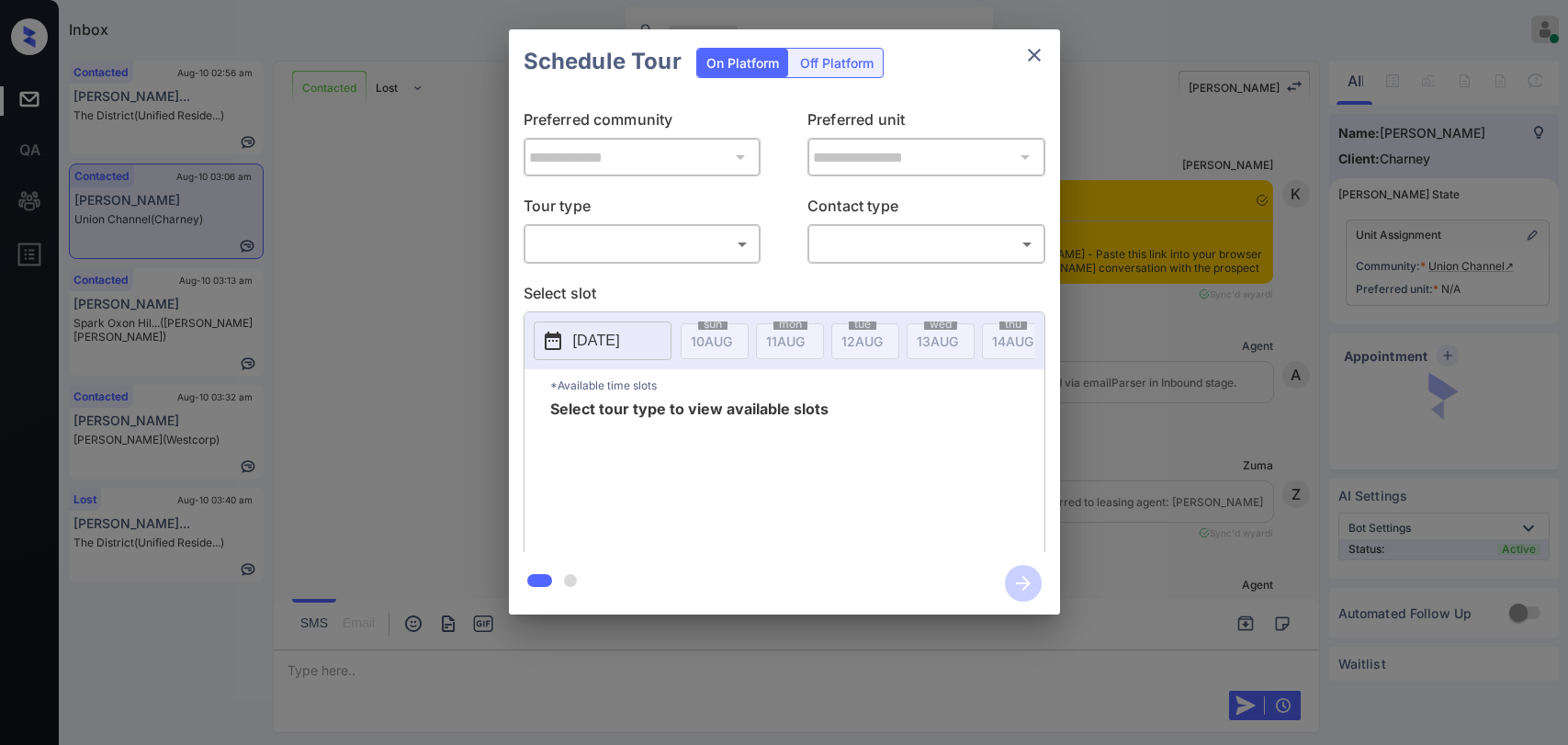
click at [633, 244] on body "Inbox Ajaya G Online Set yourself offline Set yourself on break Profile Switch …" at bounding box center [784, 372] width 1568 height 745
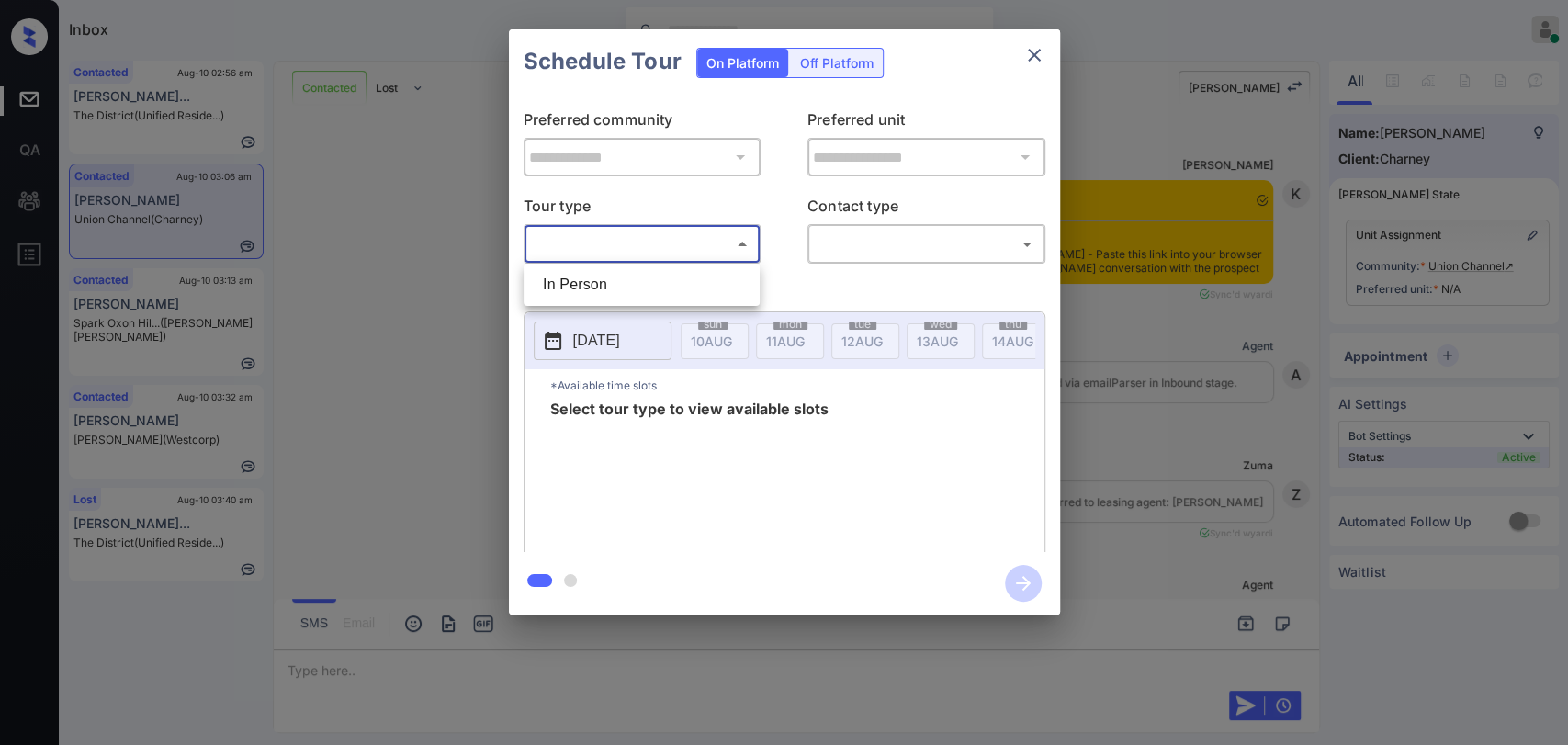
scroll to position [1074, 0]
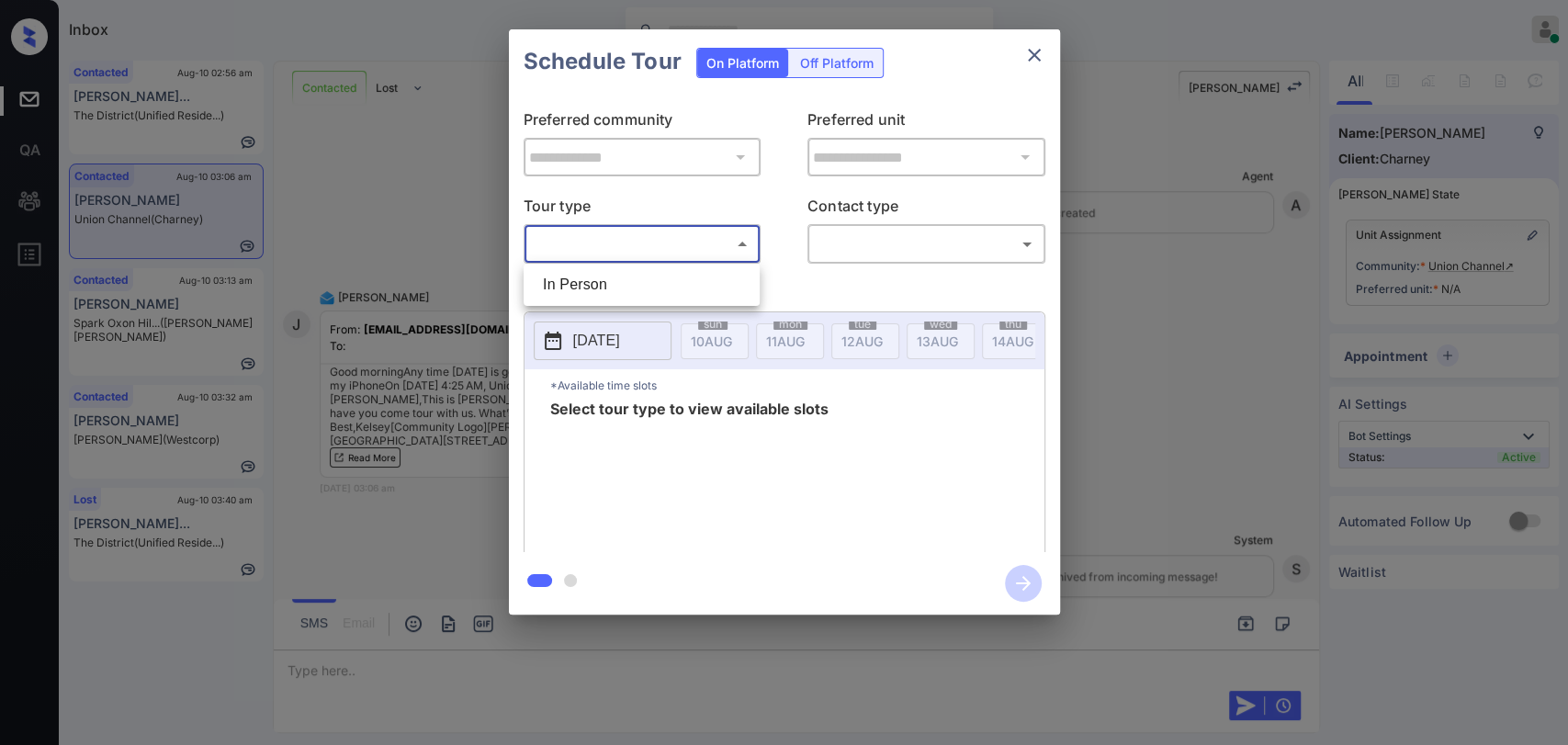
click at [588, 294] on li "In Person" at bounding box center [641, 284] width 227 height 33
type input "********"
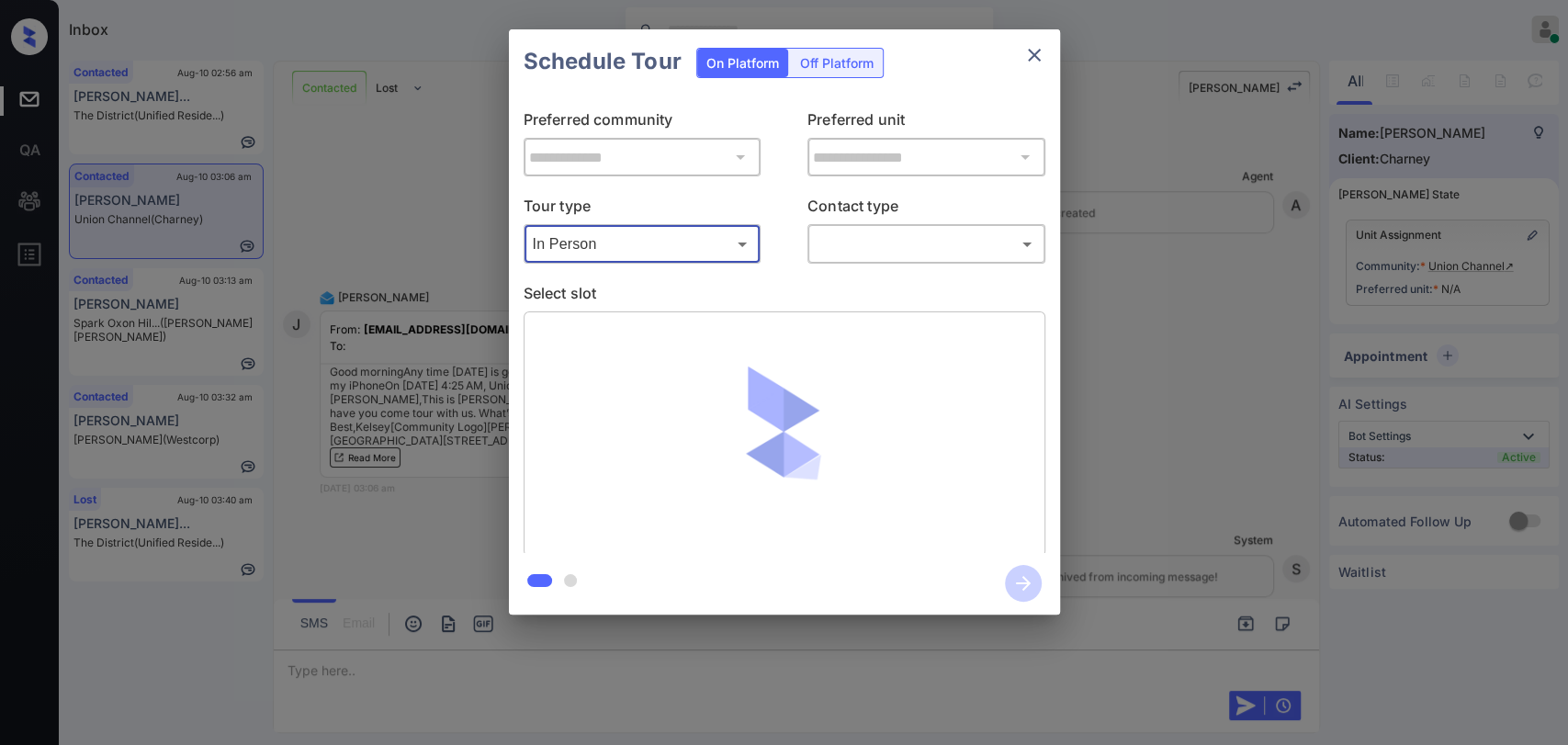
click at [859, 247] on body "Inbox Ajaya G Online Set yourself offline Set yourself on break Profile Switch …" at bounding box center [784, 372] width 1568 height 745
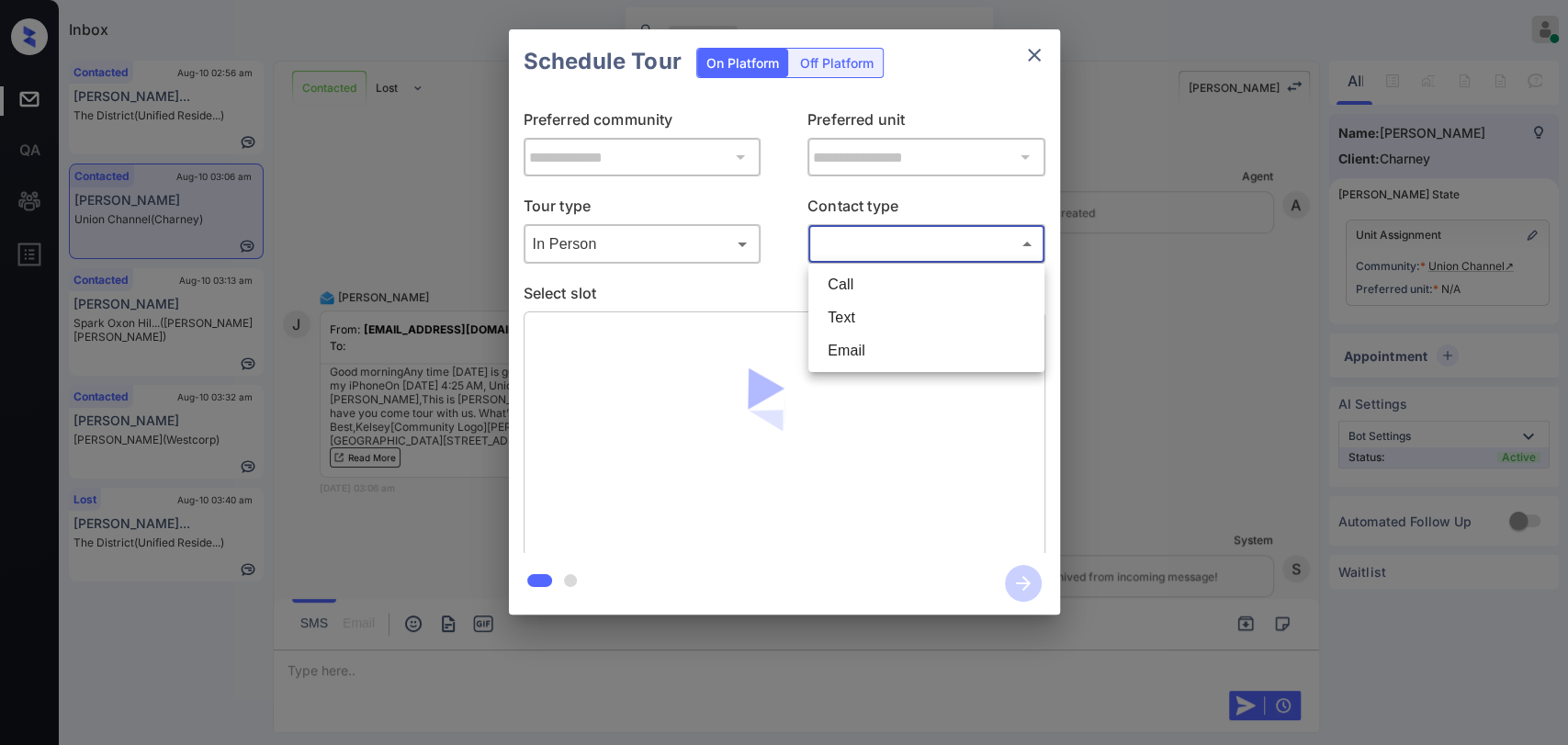
click at [866, 312] on li "Text" at bounding box center [925, 317] width 227 height 33
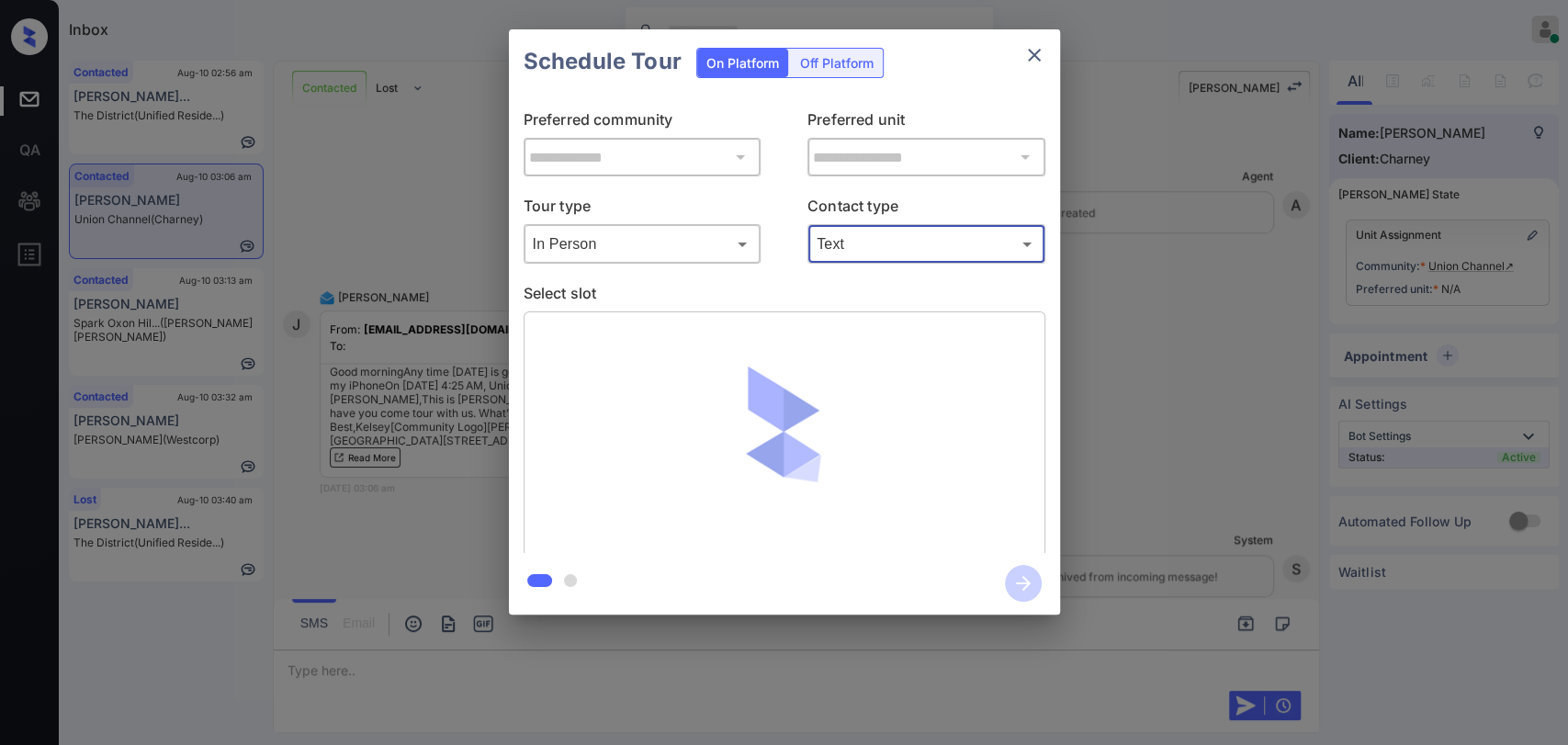
type input "****"
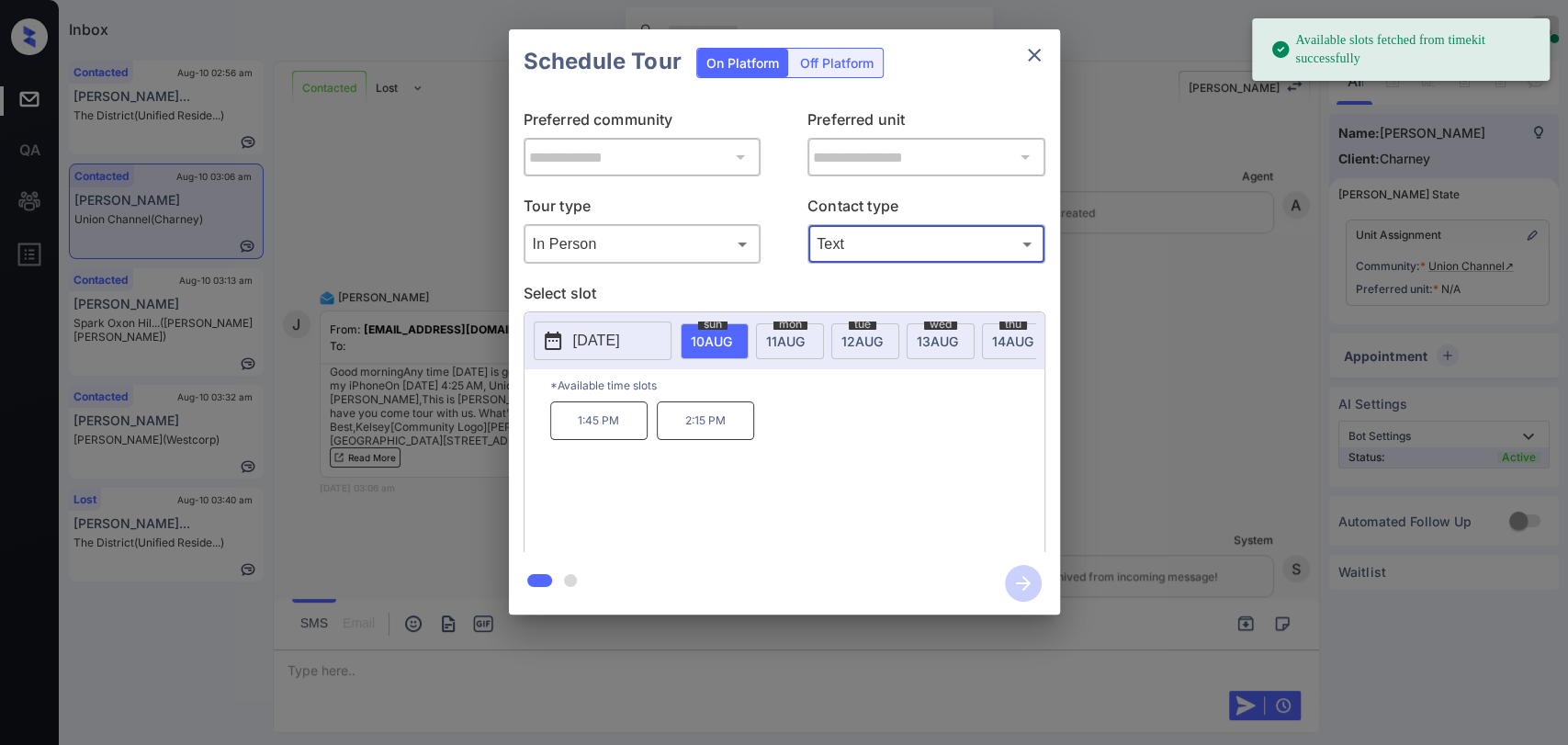
click at [732, 346] on span "11 AUG" at bounding box center [711, 342] width 41 height 16
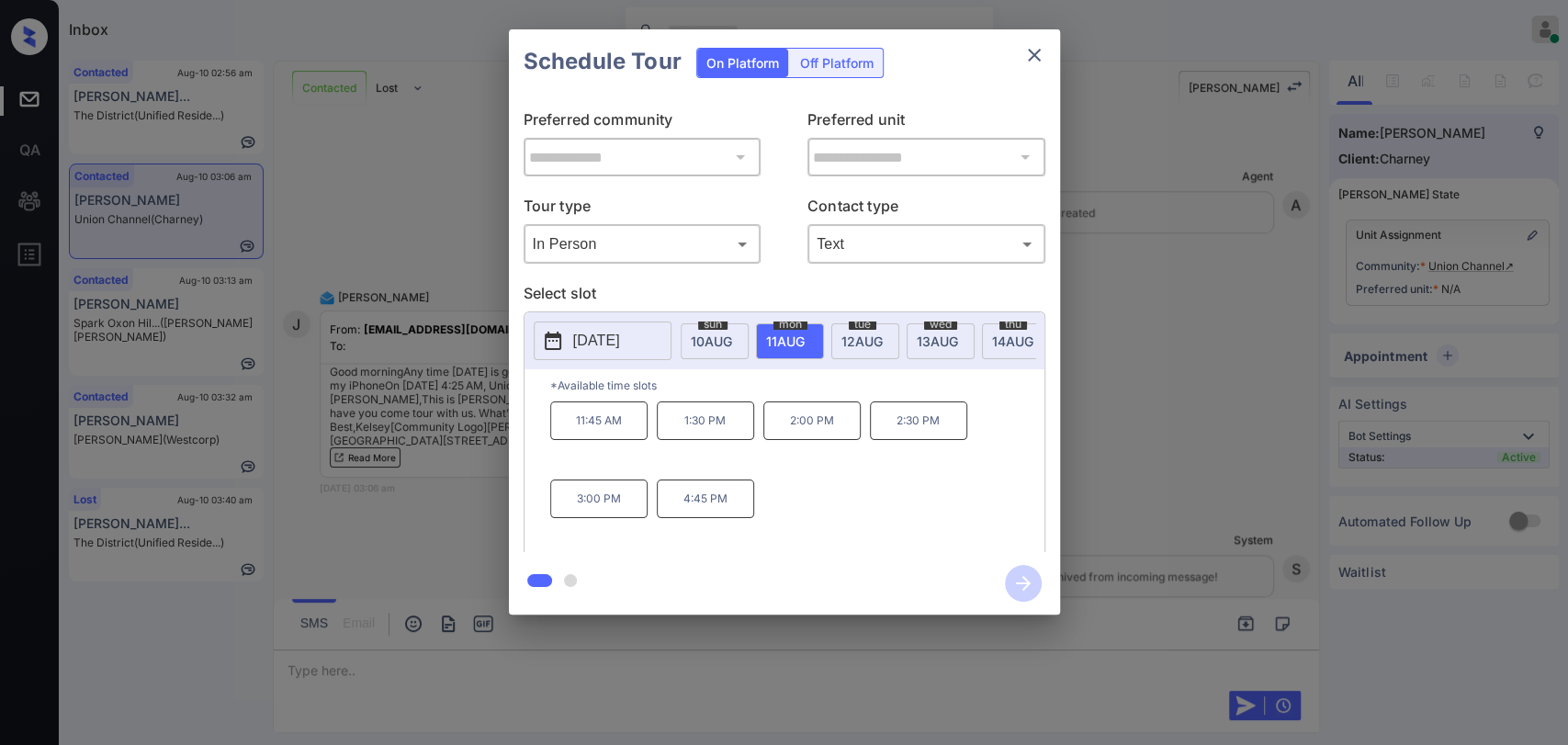
click at [1151, 323] on div "**********" at bounding box center [784, 322] width 1568 height 644
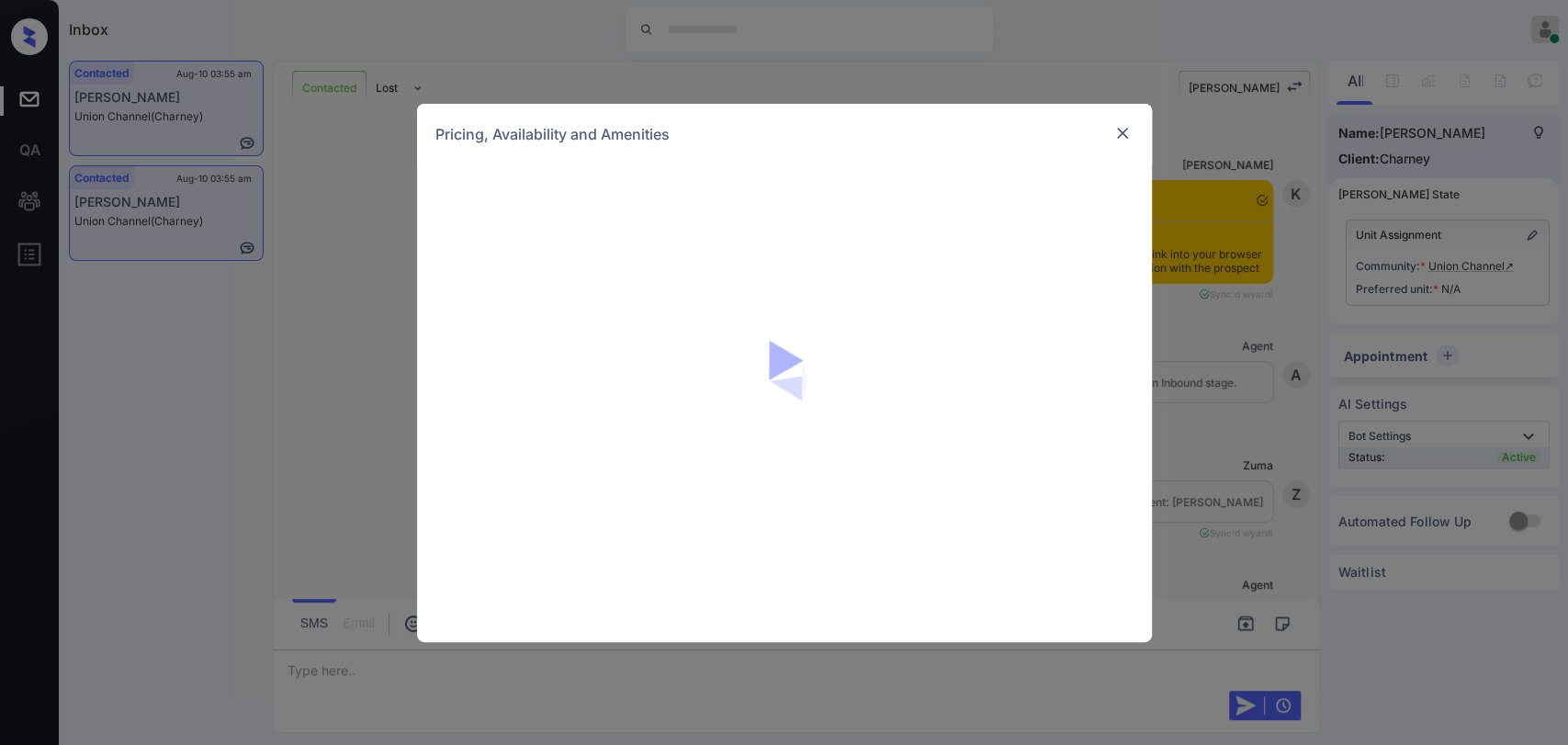
scroll to position [2229, 0]
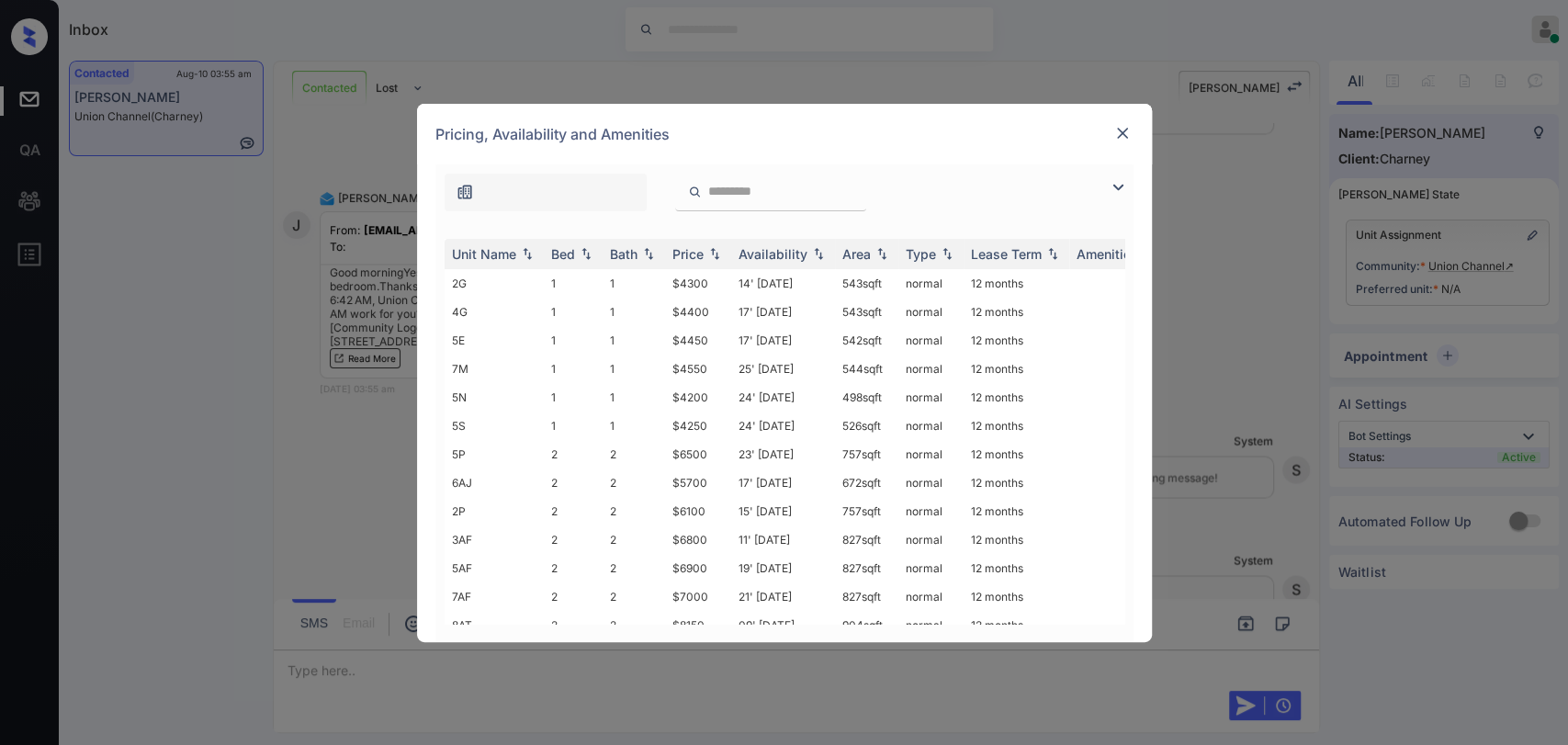
click at [1108, 188] on img at bounding box center [1117, 187] width 22 height 22
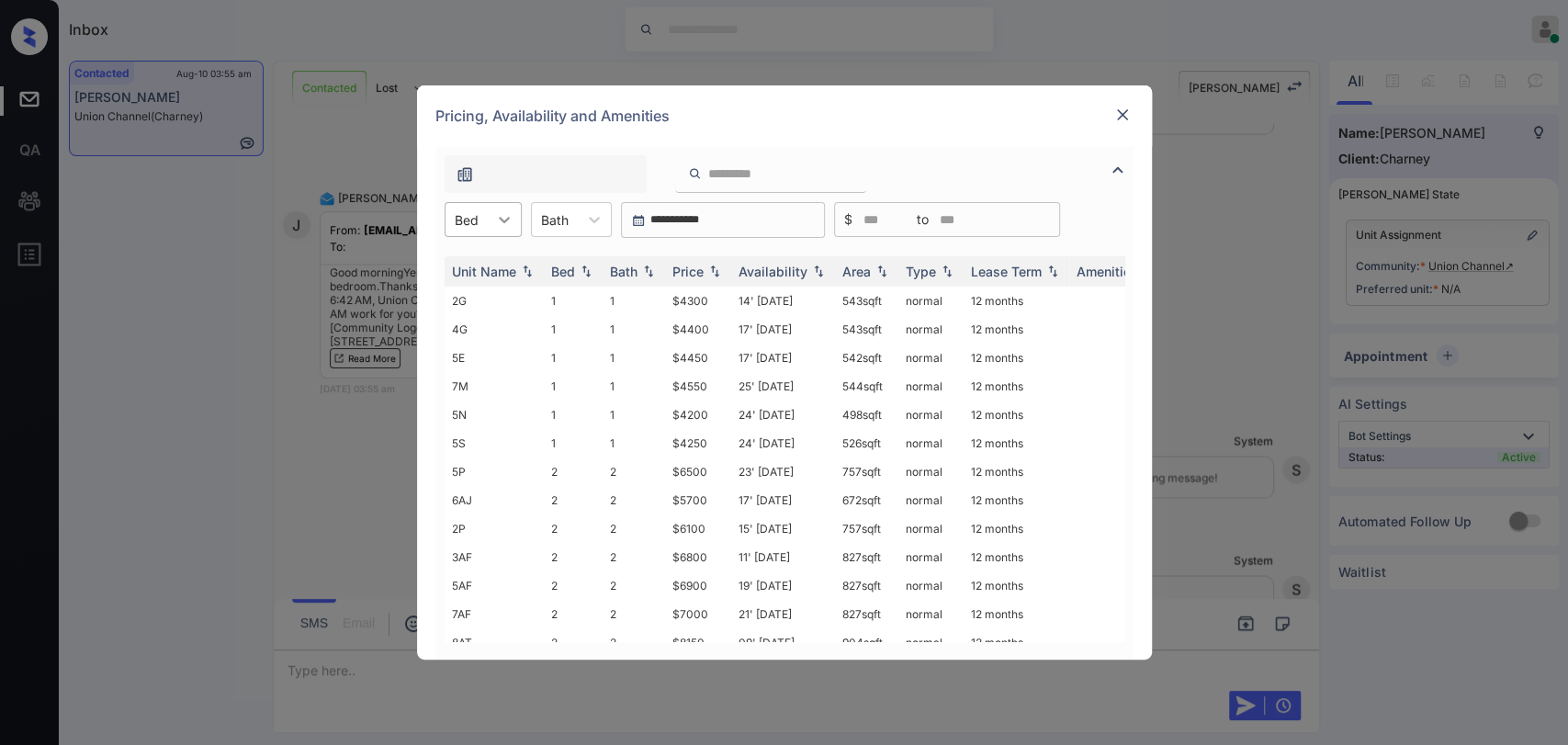
click at [500, 219] on icon at bounding box center [504, 220] width 11 height 6
click at [476, 275] on div "1" at bounding box center [483, 264] width 77 height 33
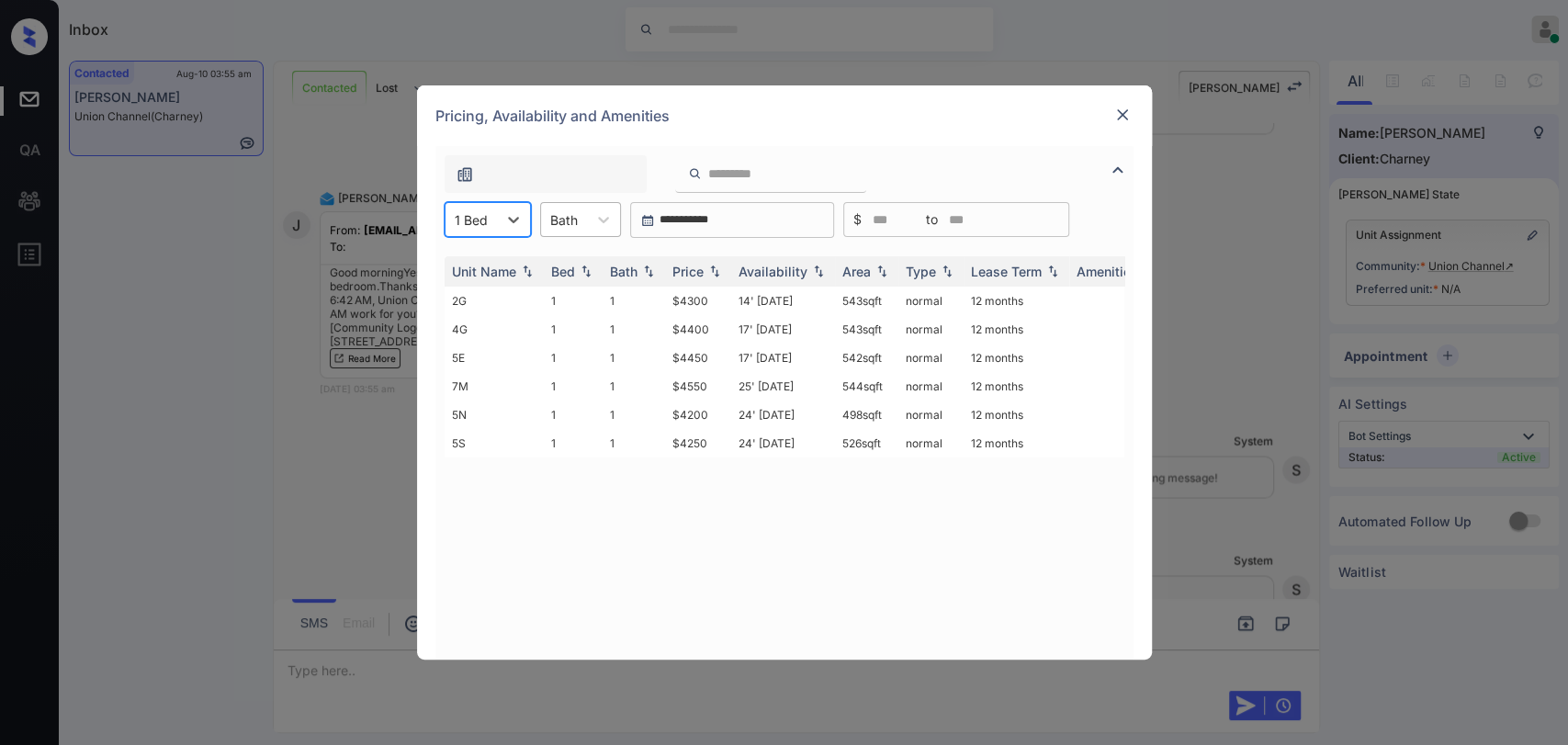
click at [553, 226] on div at bounding box center [564, 219] width 28 height 19
click at [555, 253] on div "1" at bounding box center [580, 264] width 81 height 33
click at [689, 269] on div "Price" at bounding box center [688, 272] width 31 height 16
click at [623, 296] on td "1" at bounding box center [634, 301] width 62 height 28
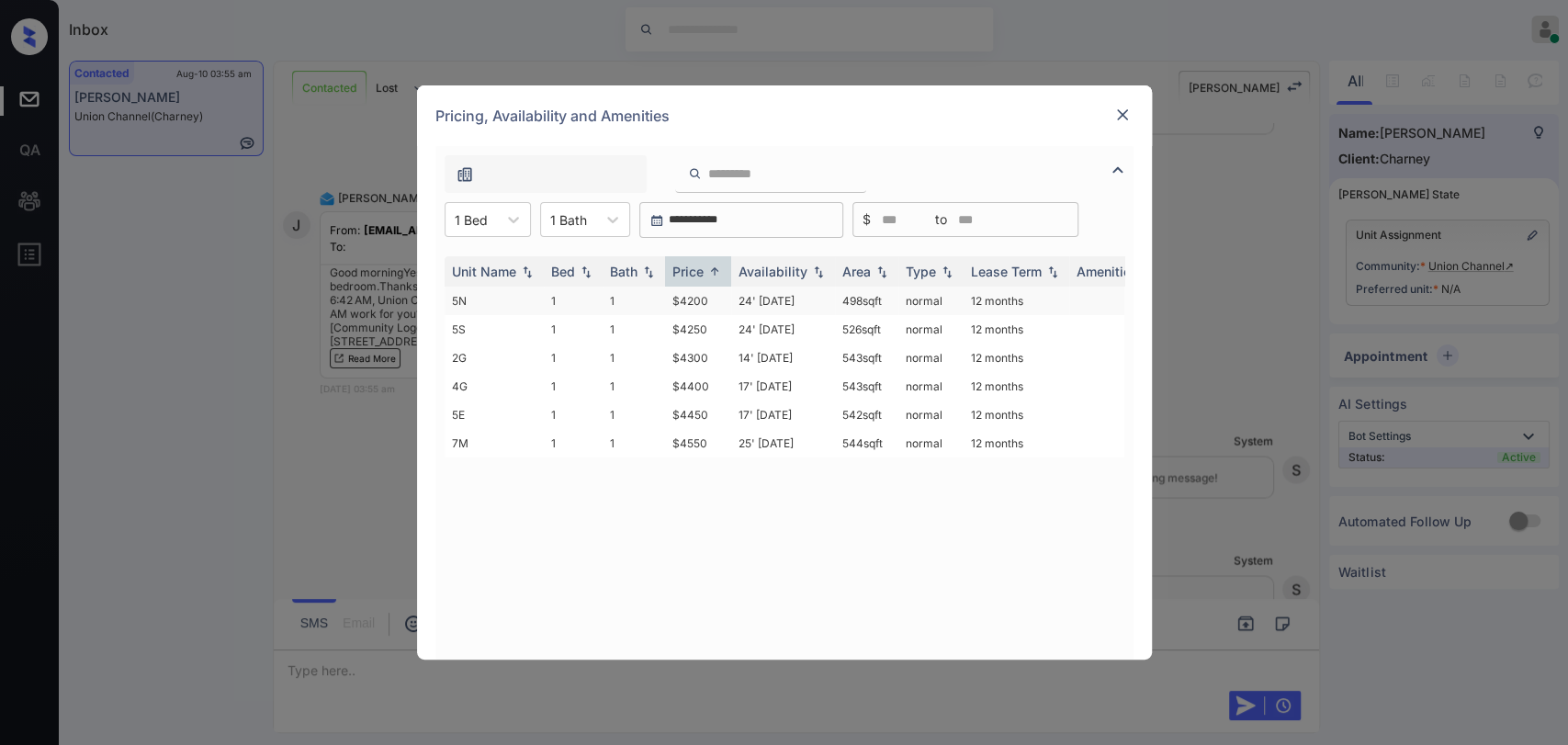
click at [623, 296] on td "1" at bounding box center [634, 301] width 62 height 28
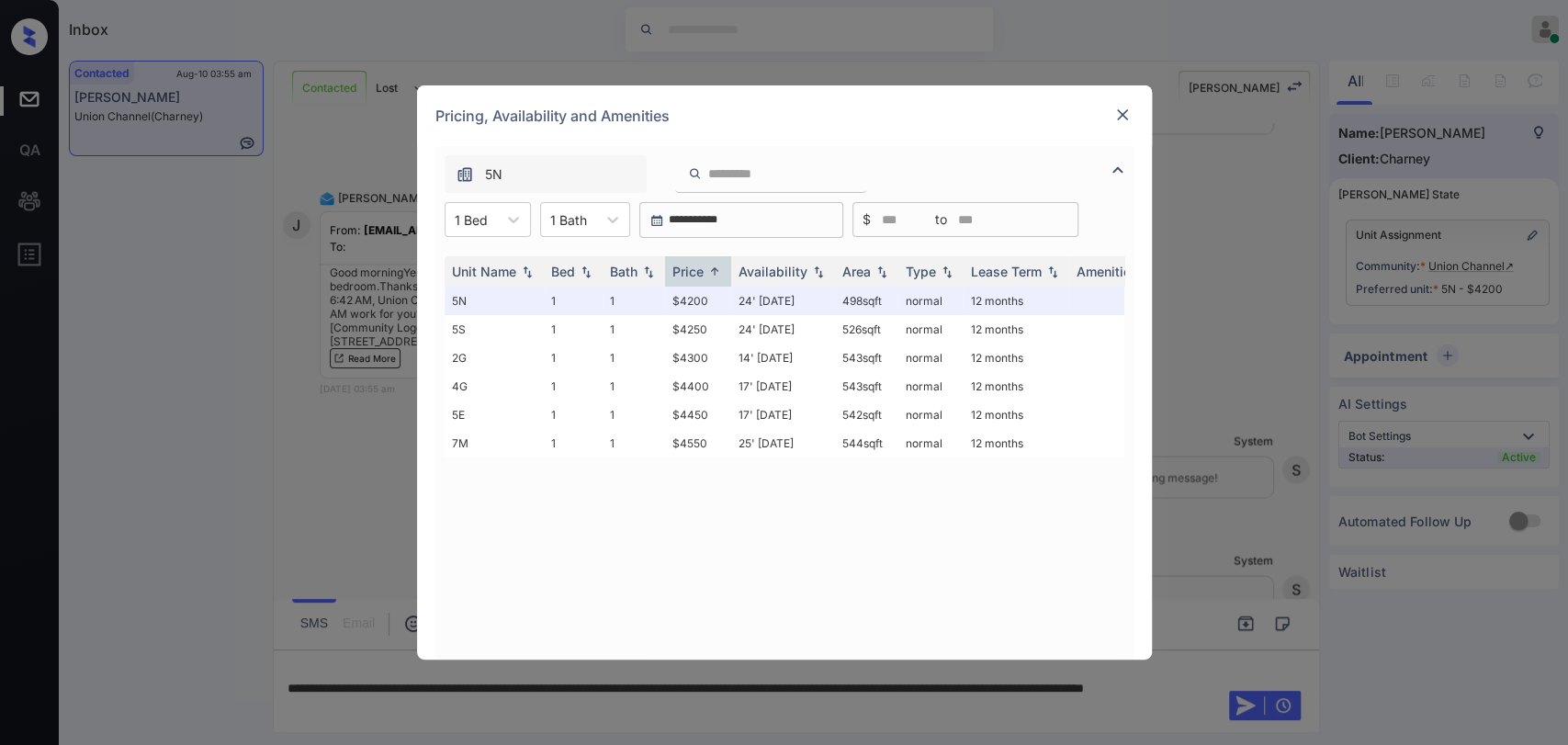
click at [1128, 115] on img at bounding box center [1122, 115] width 18 height 18
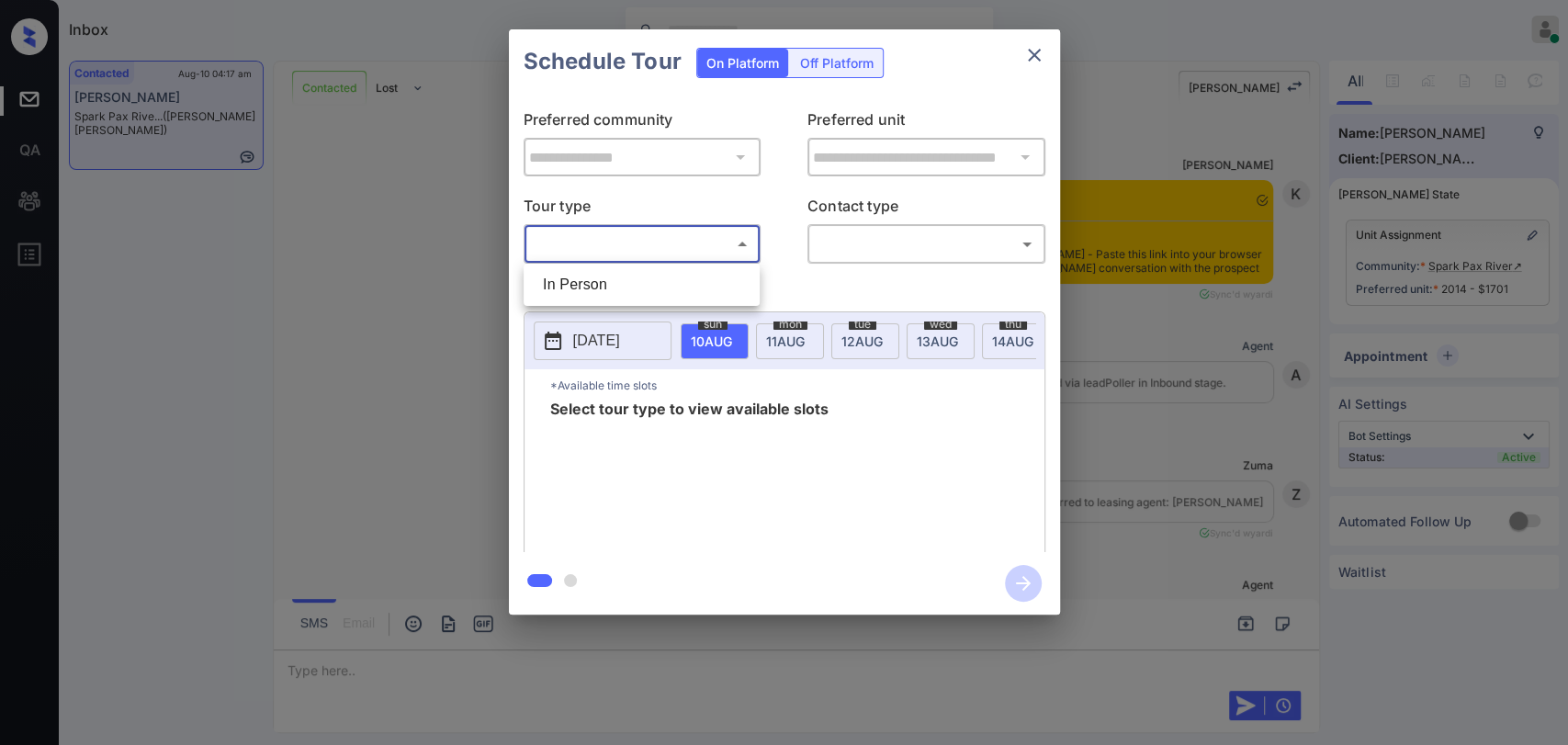
scroll to position [2100, 0]
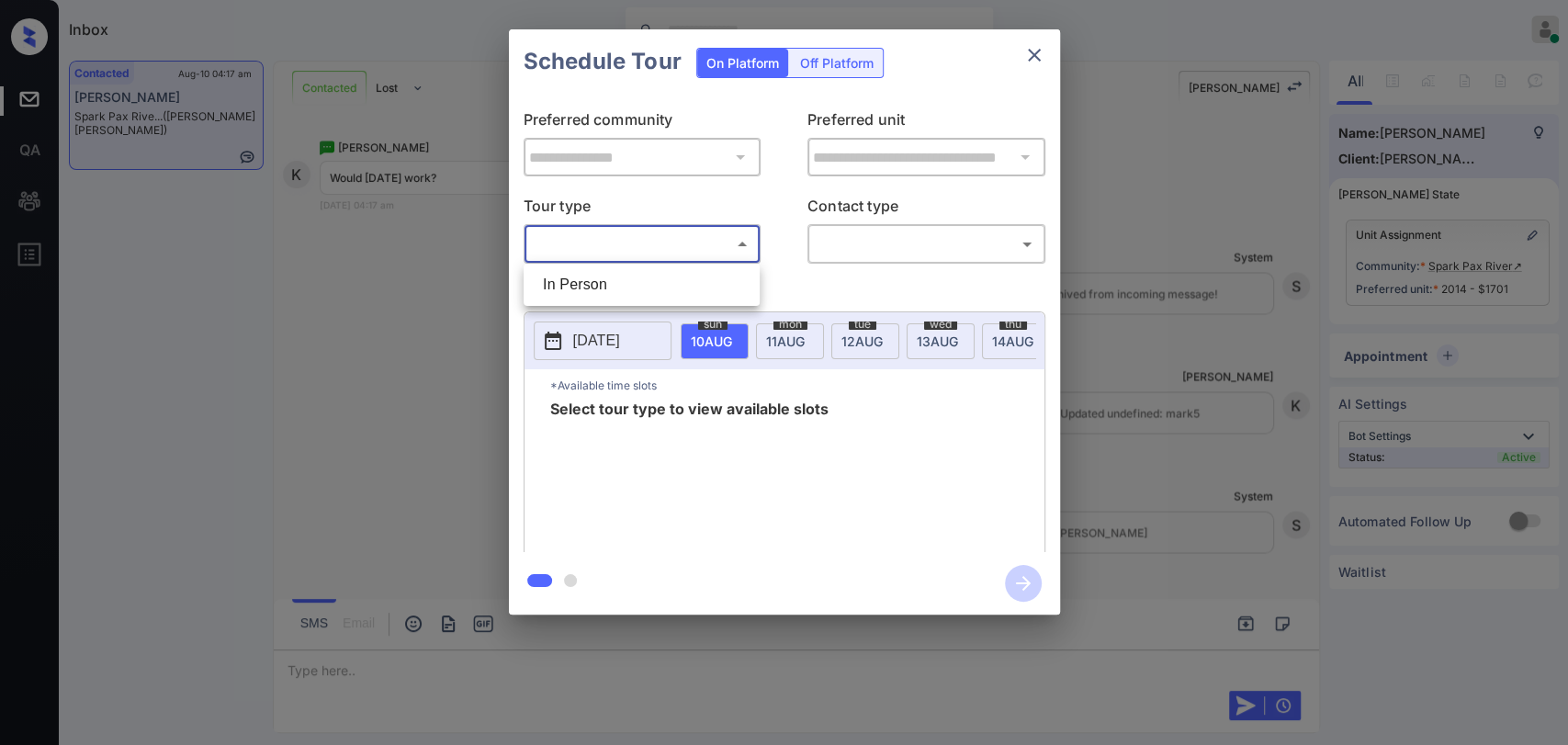
click at [593, 276] on li "In Person" at bounding box center [641, 284] width 227 height 33
type input "********"
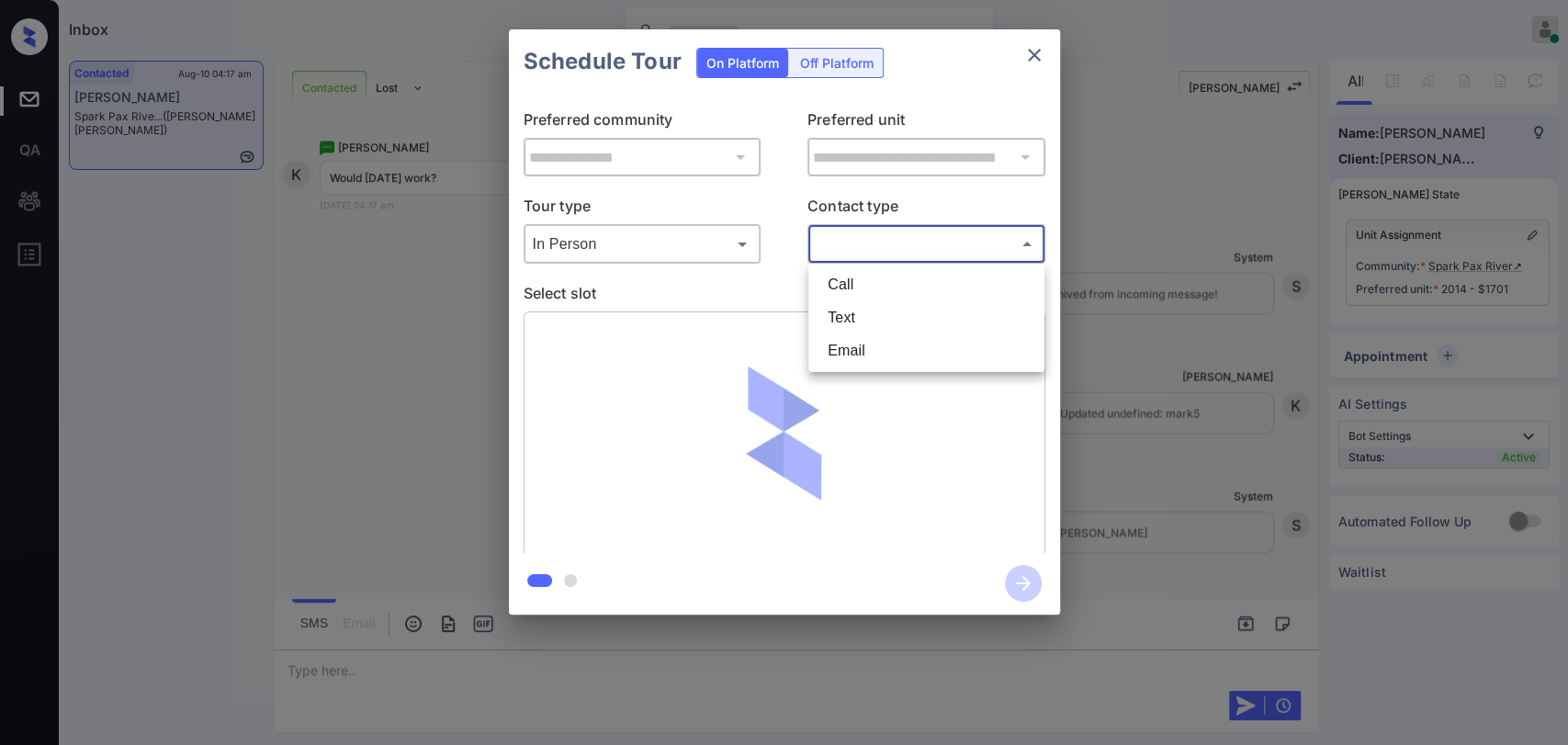
click at [894, 254] on body "Inbox Ajaya G Online Set yourself offline Set yourself on break Profile Switch …" at bounding box center [784, 372] width 1568 height 745
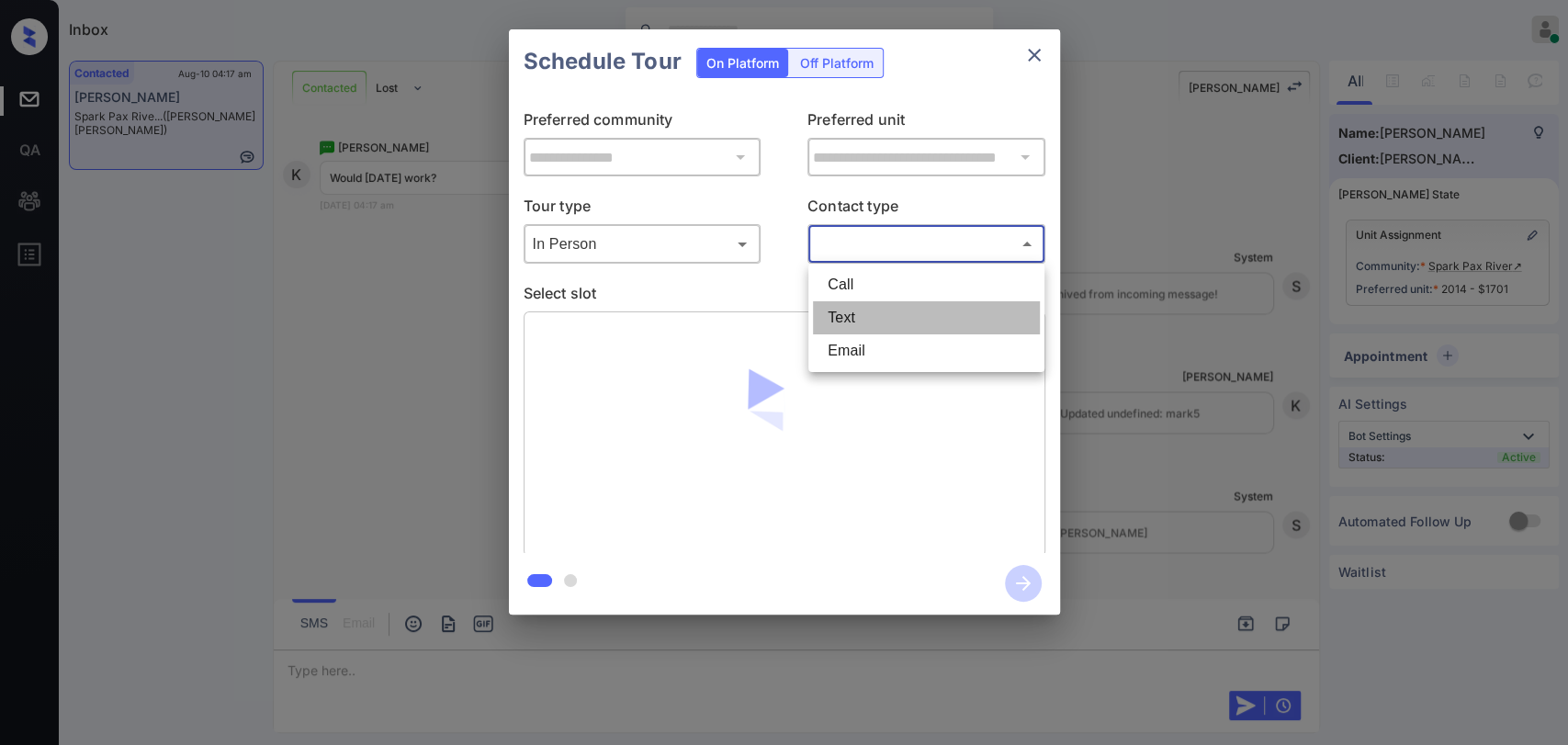
click at [897, 314] on li "Text" at bounding box center [925, 317] width 227 height 33
type input "****"
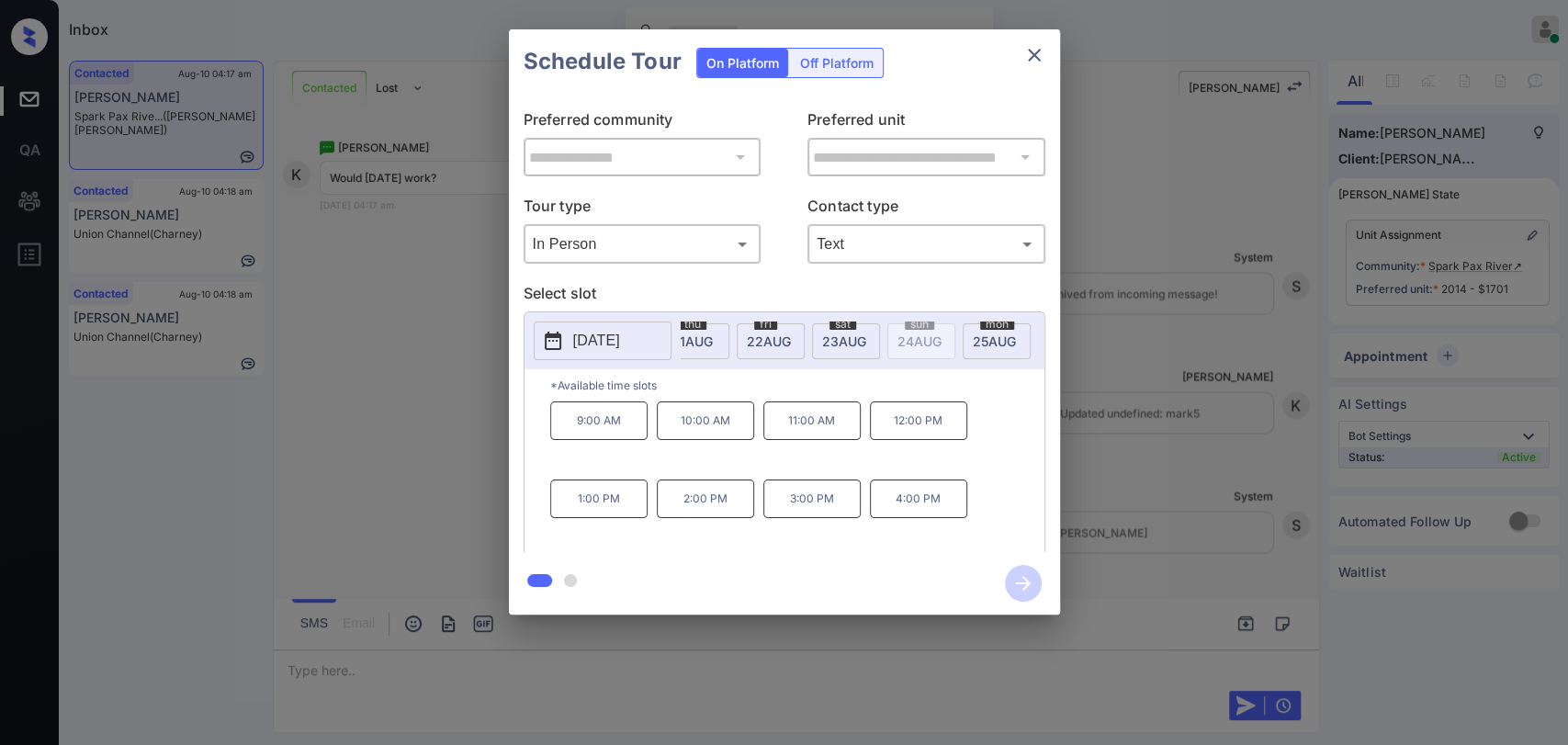
scroll to position [0, 856]
click at [1132, 347] on div "**********" at bounding box center [784, 322] width 1568 height 644
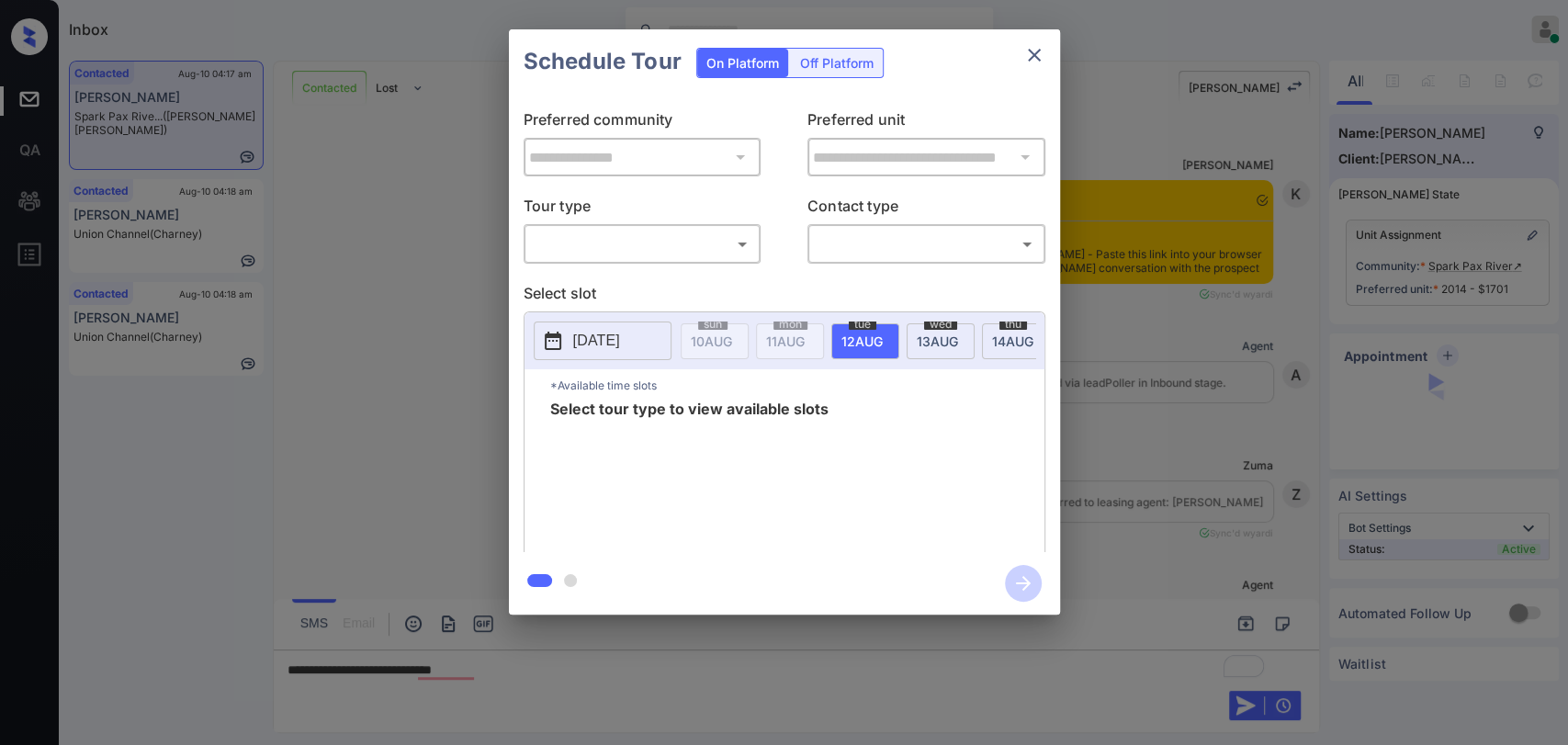
scroll to position [2100, 0]
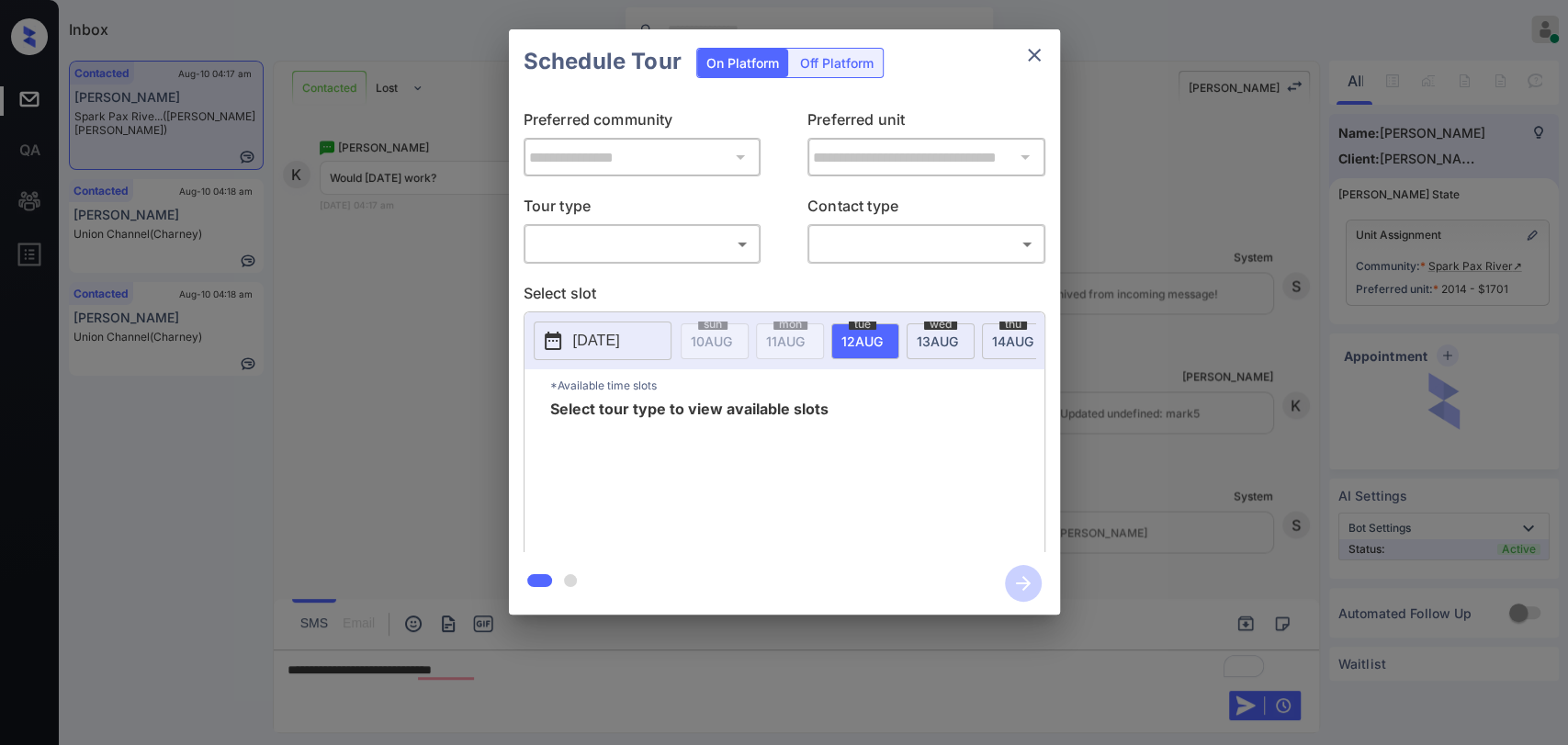
click at [584, 249] on body "Inbox Ajaya G Online Set yourself offline Set yourself on break Profile Switch …" at bounding box center [784, 372] width 1568 height 745
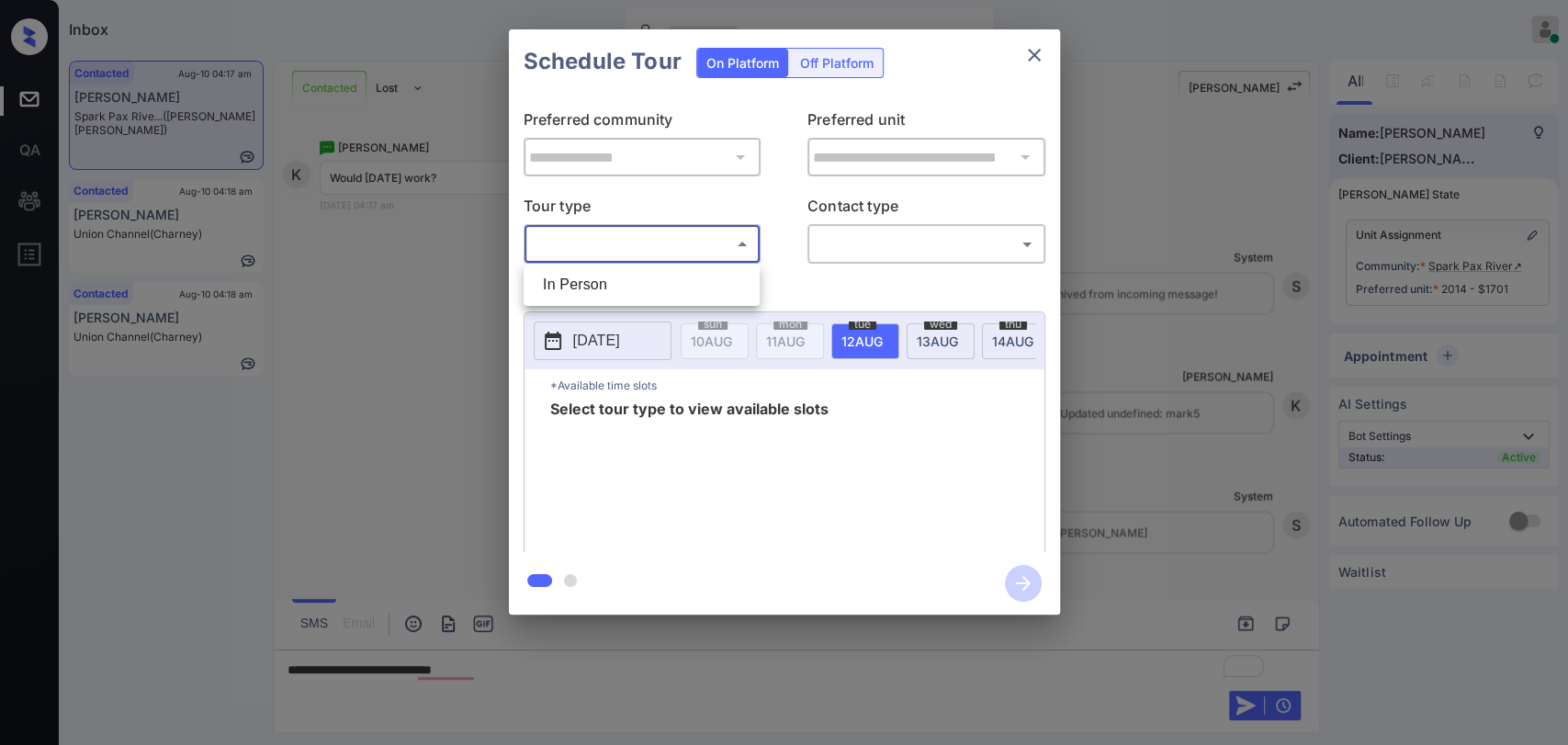
click at [586, 277] on li "In Person" at bounding box center [641, 284] width 227 height 33
type input "********"
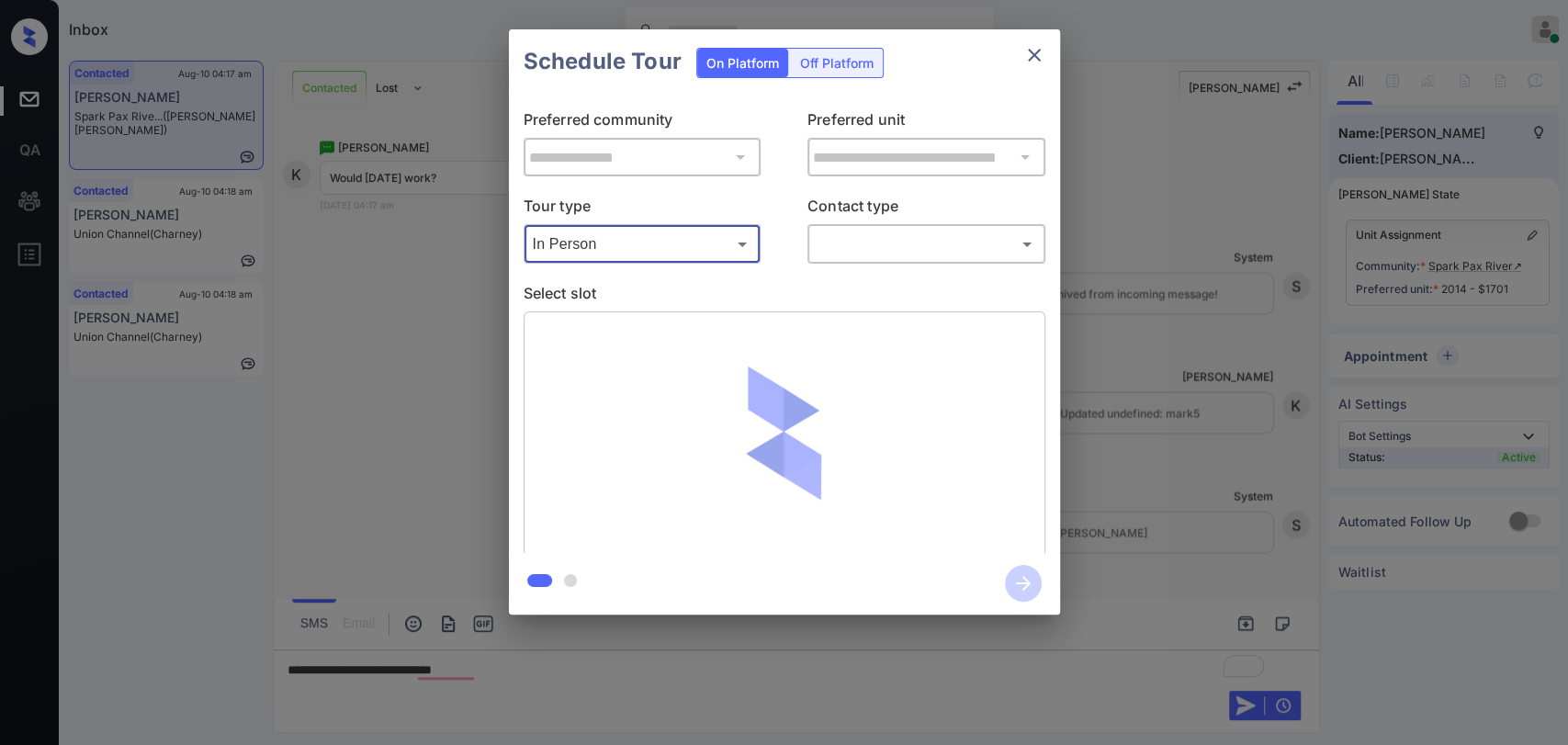
click at [852, 237] on body "Inbox Ajaya G Online Set yourself offline Set yourself on break Profile Switch …" at bounding box center [784, 372] width 1568 height 745
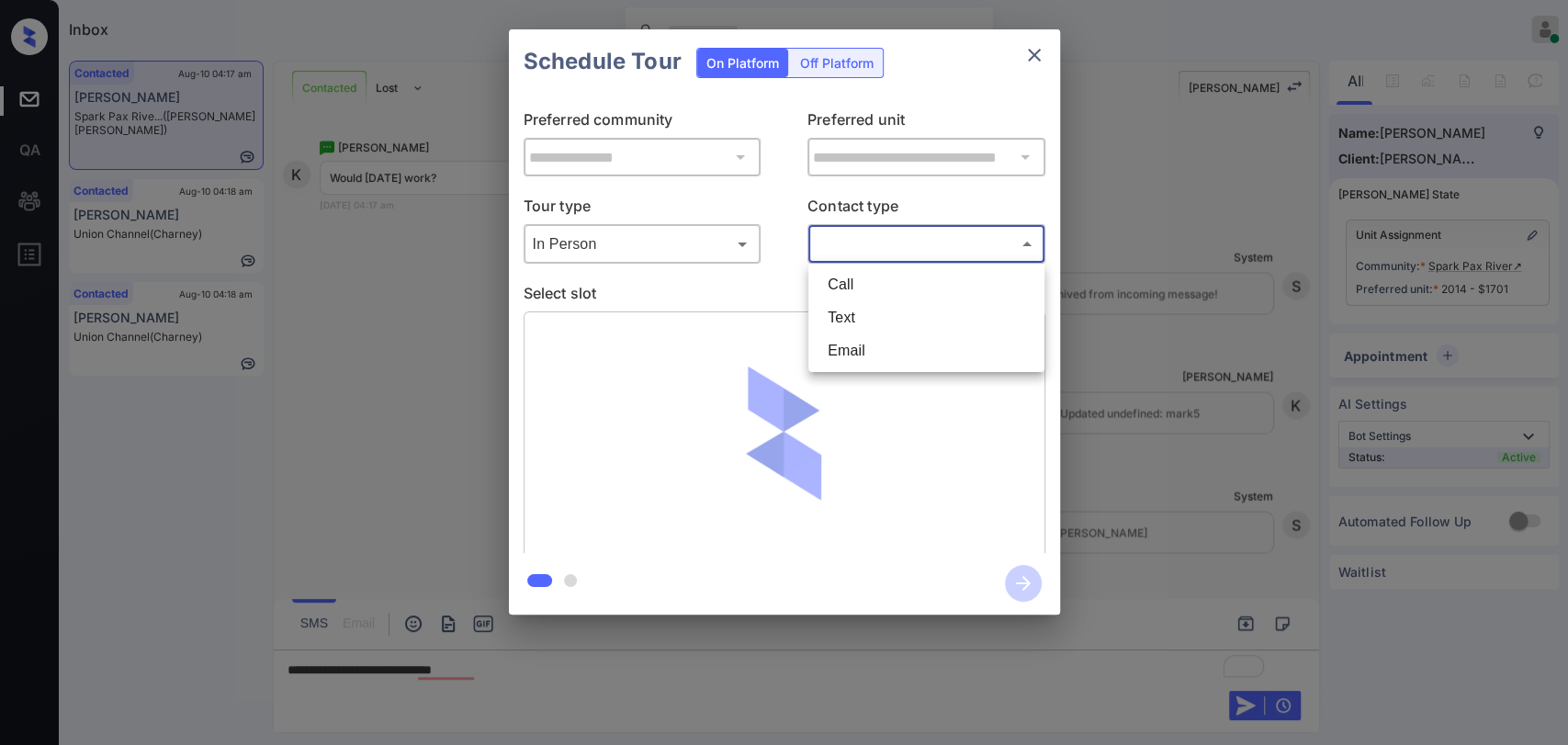
click at [870, 325] on li "Text" at bounding box center [925, 317] width 227 height 33
type input "****"
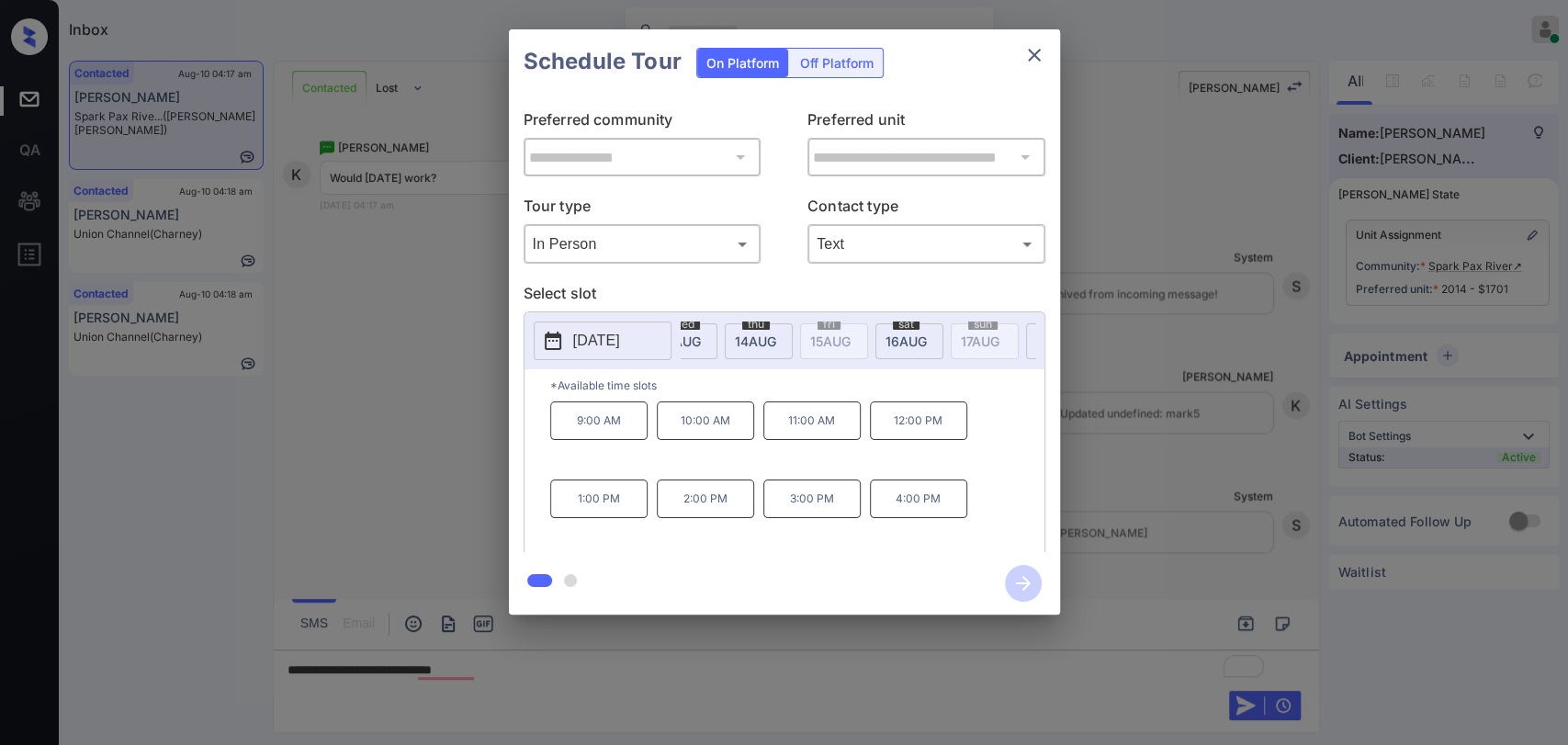
scroll to position [0, 258]
click at [889, 347] on div "sat 16 AUG" at bounding box center [908, 341] width 68 height 36
click at [1200, 411] on div "**********" at bounding box center [784, 322] width 1568 height 644
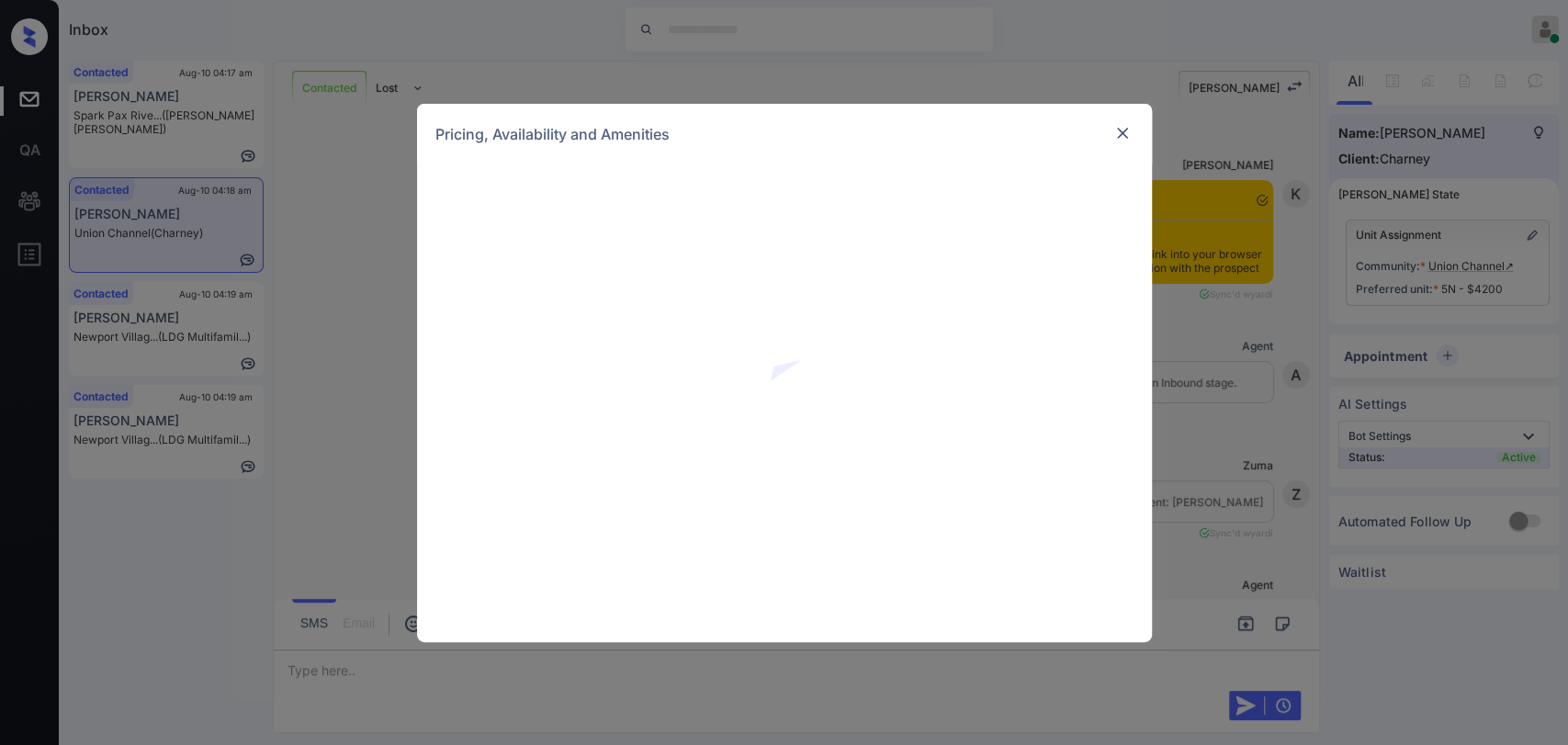
scroll to position [3314, 0]
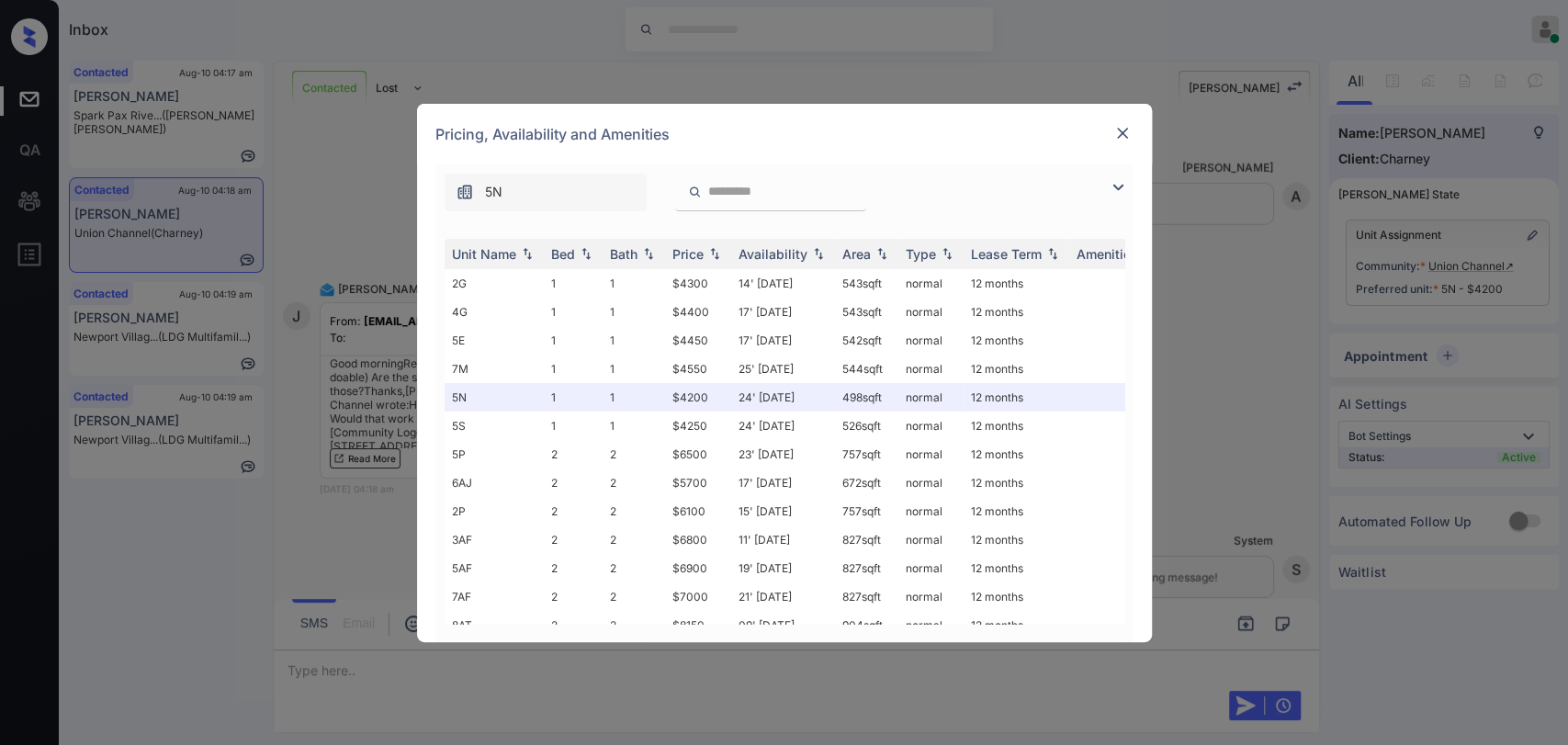
click at [1107, 187] on img at bounding box center [1117, 187] width 22 height 22
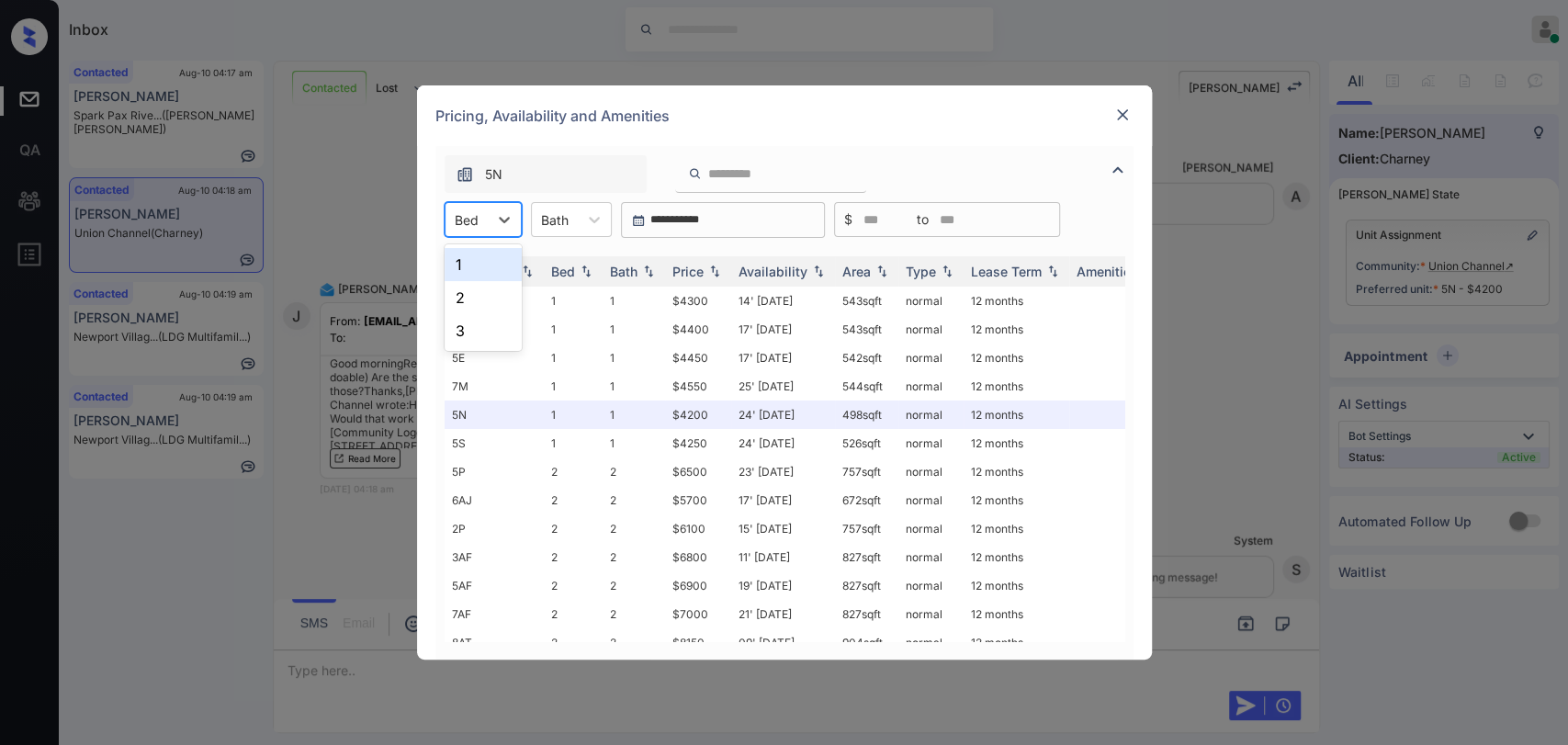
click at [450, 232] on div "Bed" at bounding box center [483, 219] width 77 height 35
click at [470, 263] on div "1" at bounding box center [483, 264] width 77 height 33
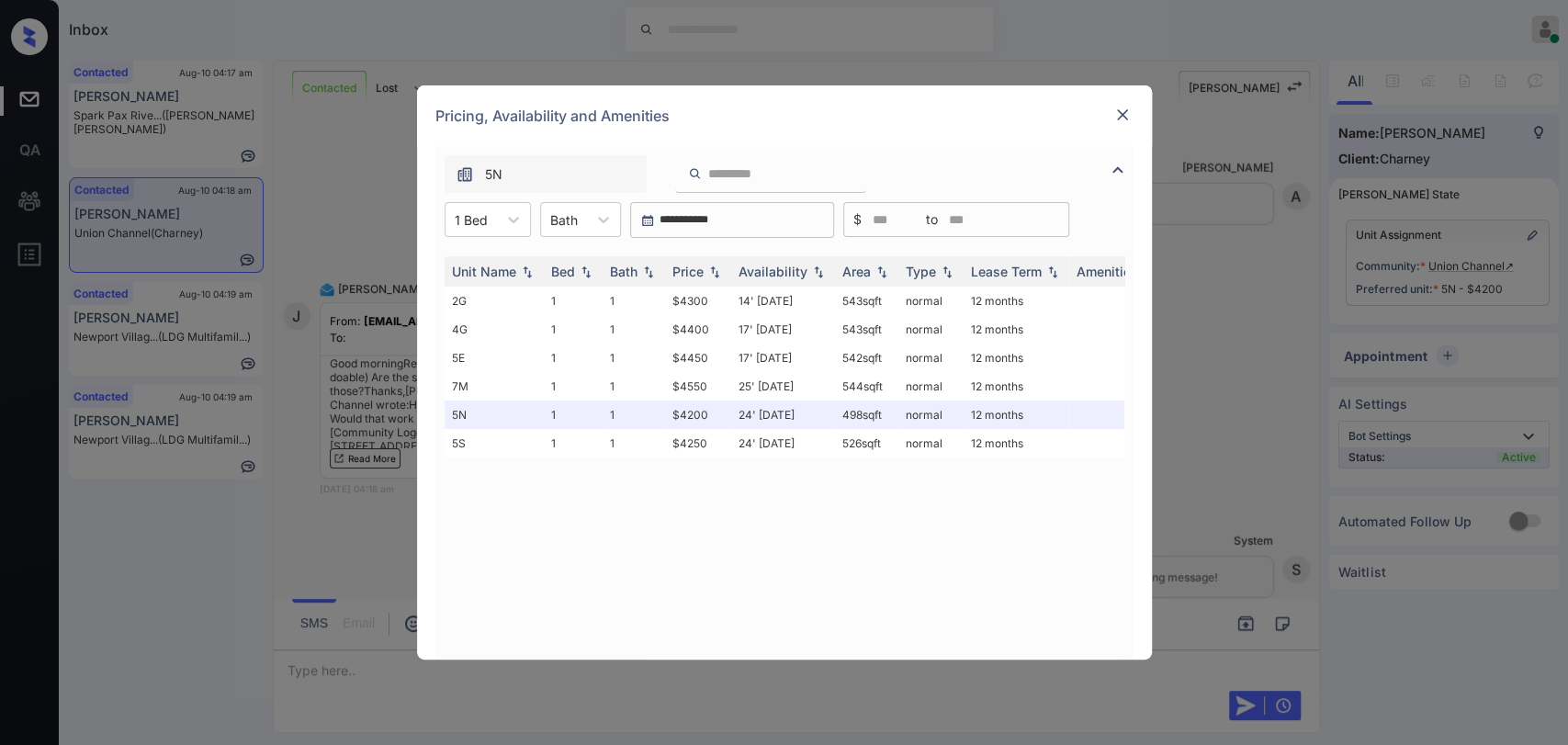
click at [1116, 115] on img at bounding box center [1122, 115] width 18 height 18
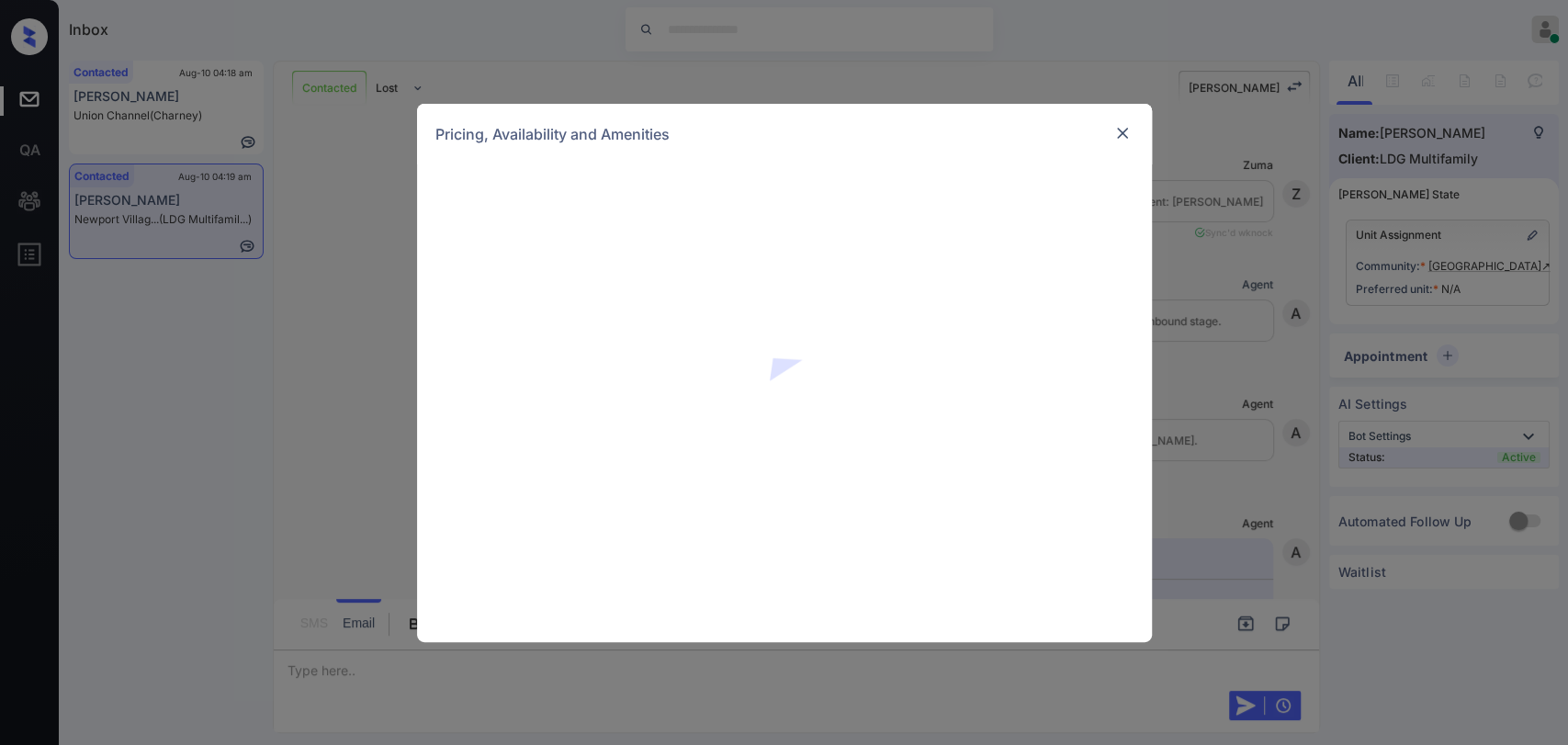
scroll to position [926, 0]
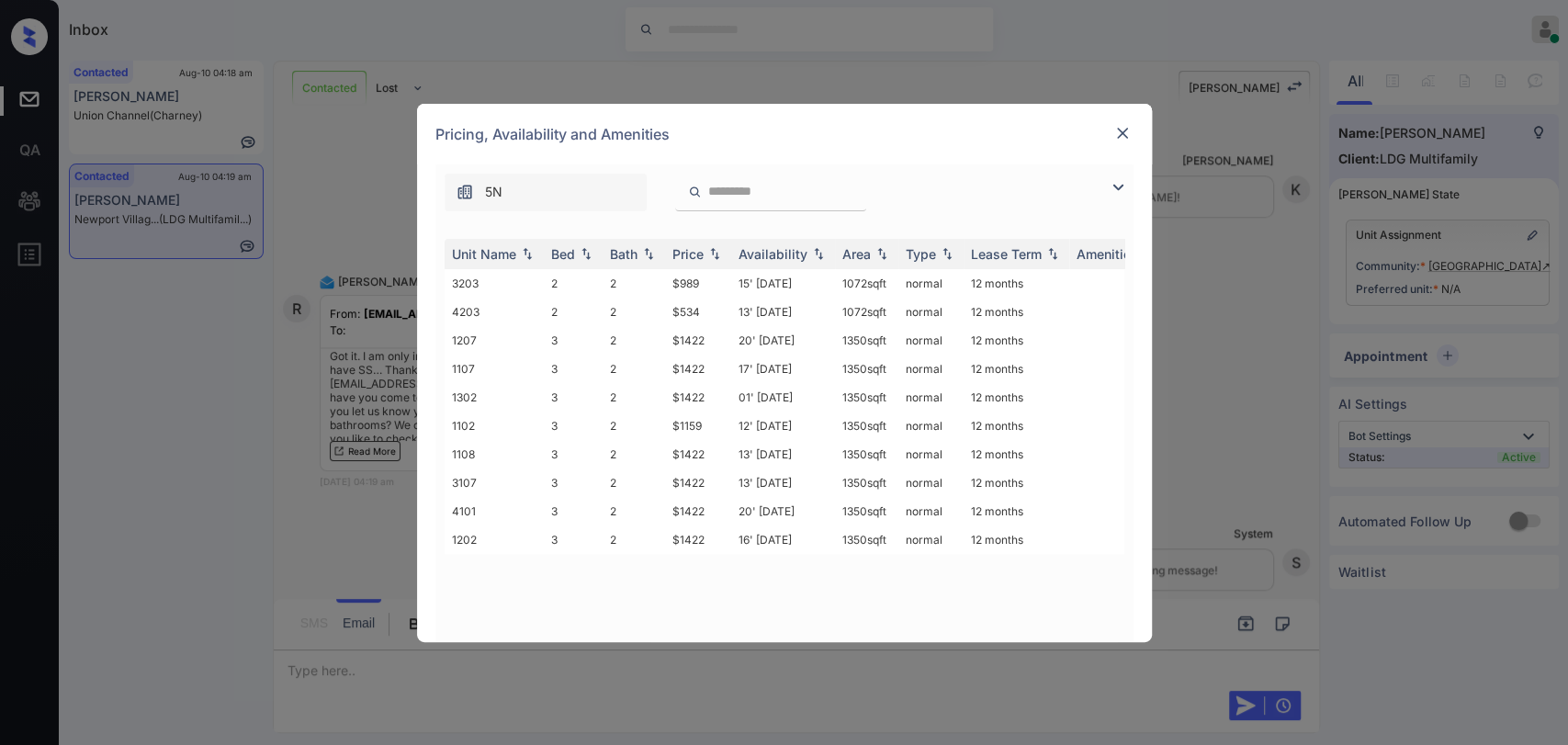
click at [1116, 125] on img at bounding box center [1122, 133] width 18 height 18
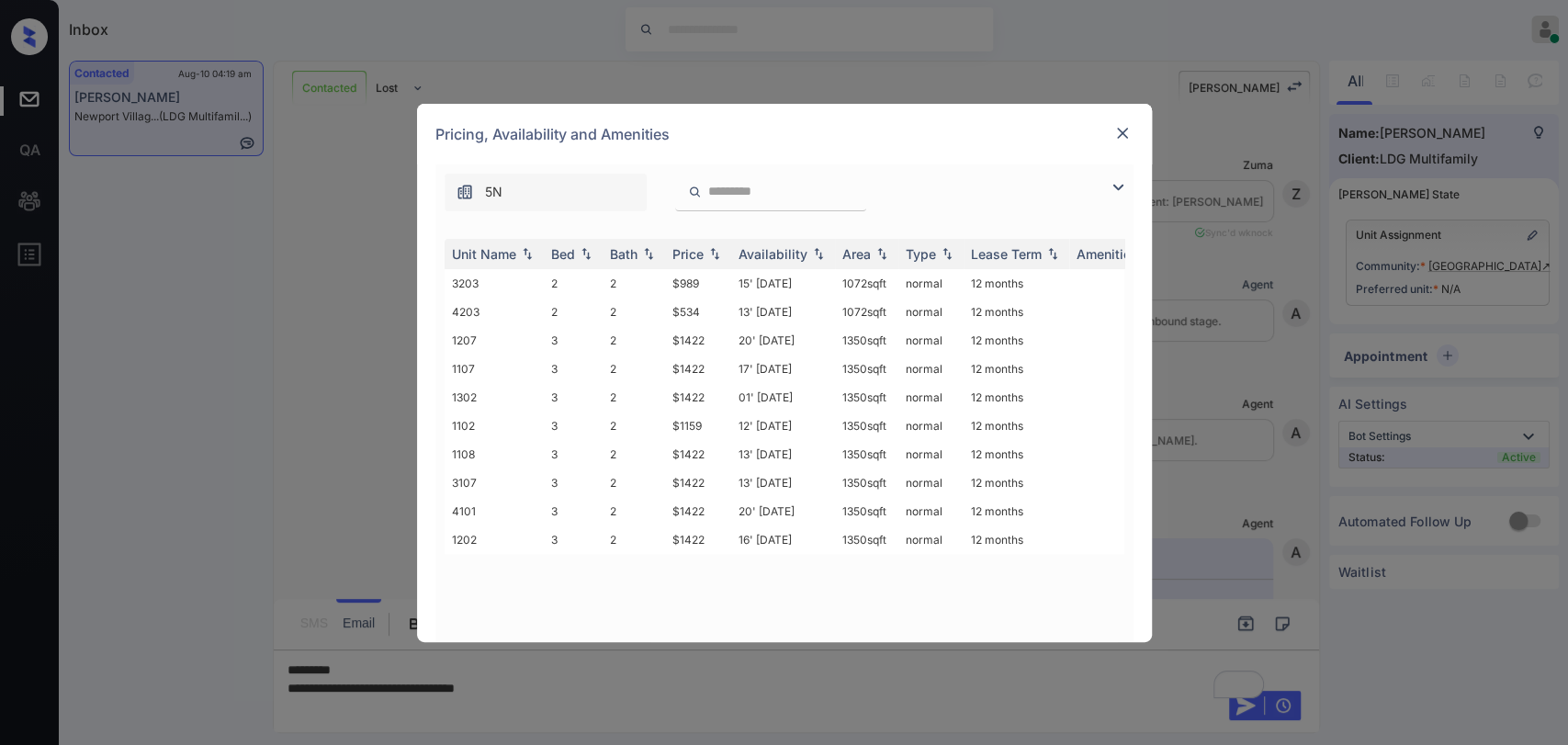
scroll to position [926, 0]
click at [692, 255] on div "Price" at bounding box center [688, 254] width 31 height 16
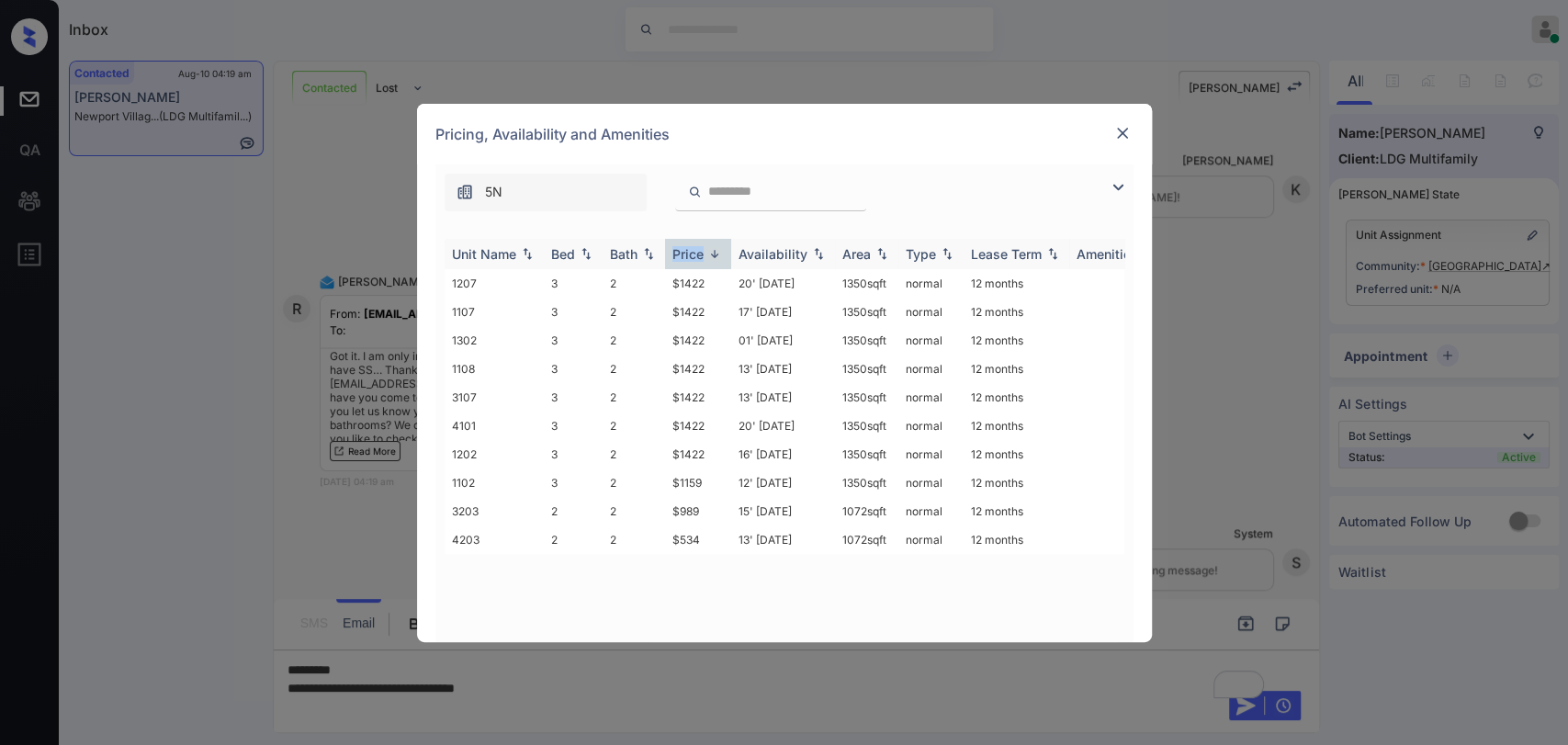
click at [692, 255] on div "Price" at bounding box center [688, 254] width 31 height 16
click at [1129, 132] on img at bounding box center [1122, 133] width 18 height 18
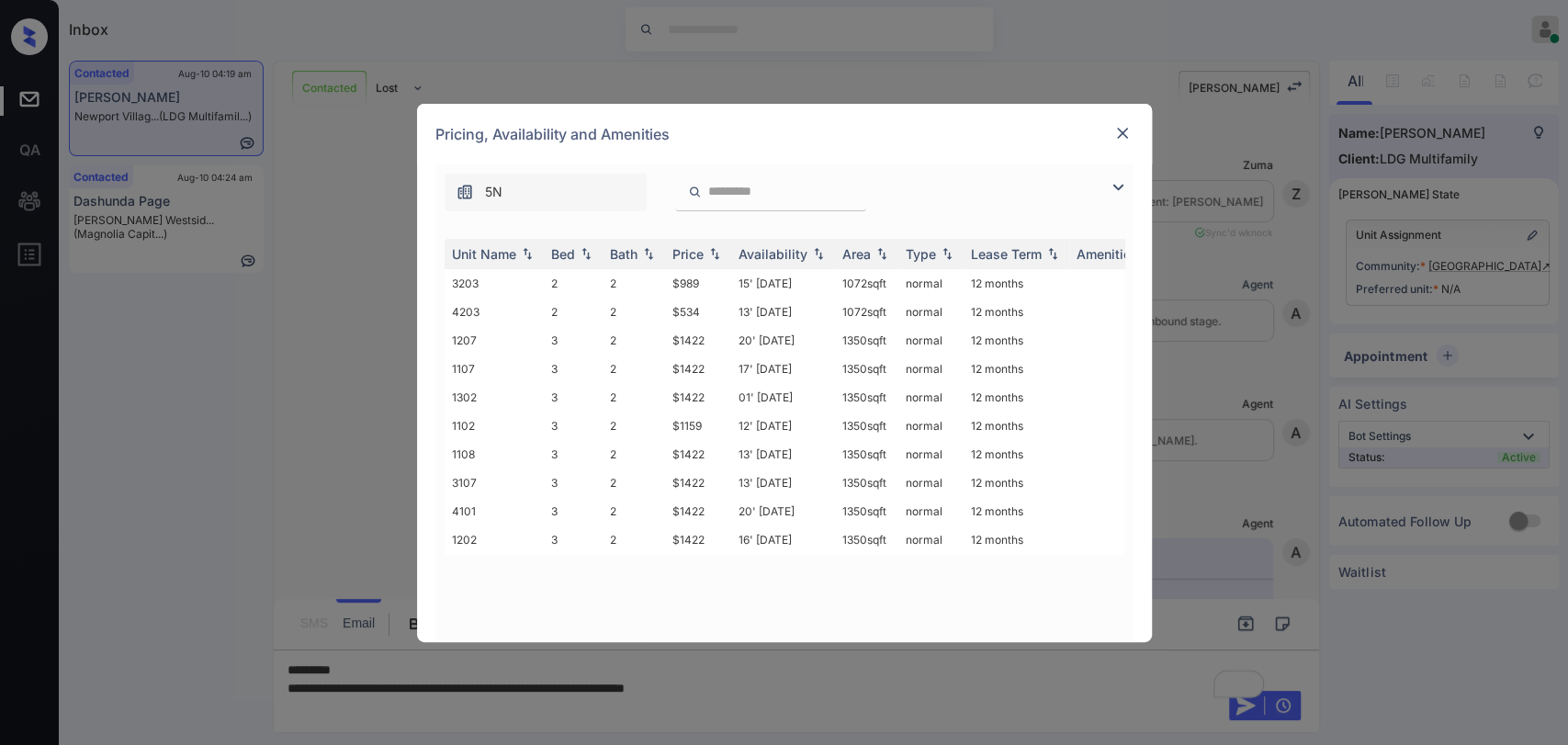
scroll to position [926, 0]
click at [1124, 131] on img at bounding box center [1122, 133] width 18 height 18
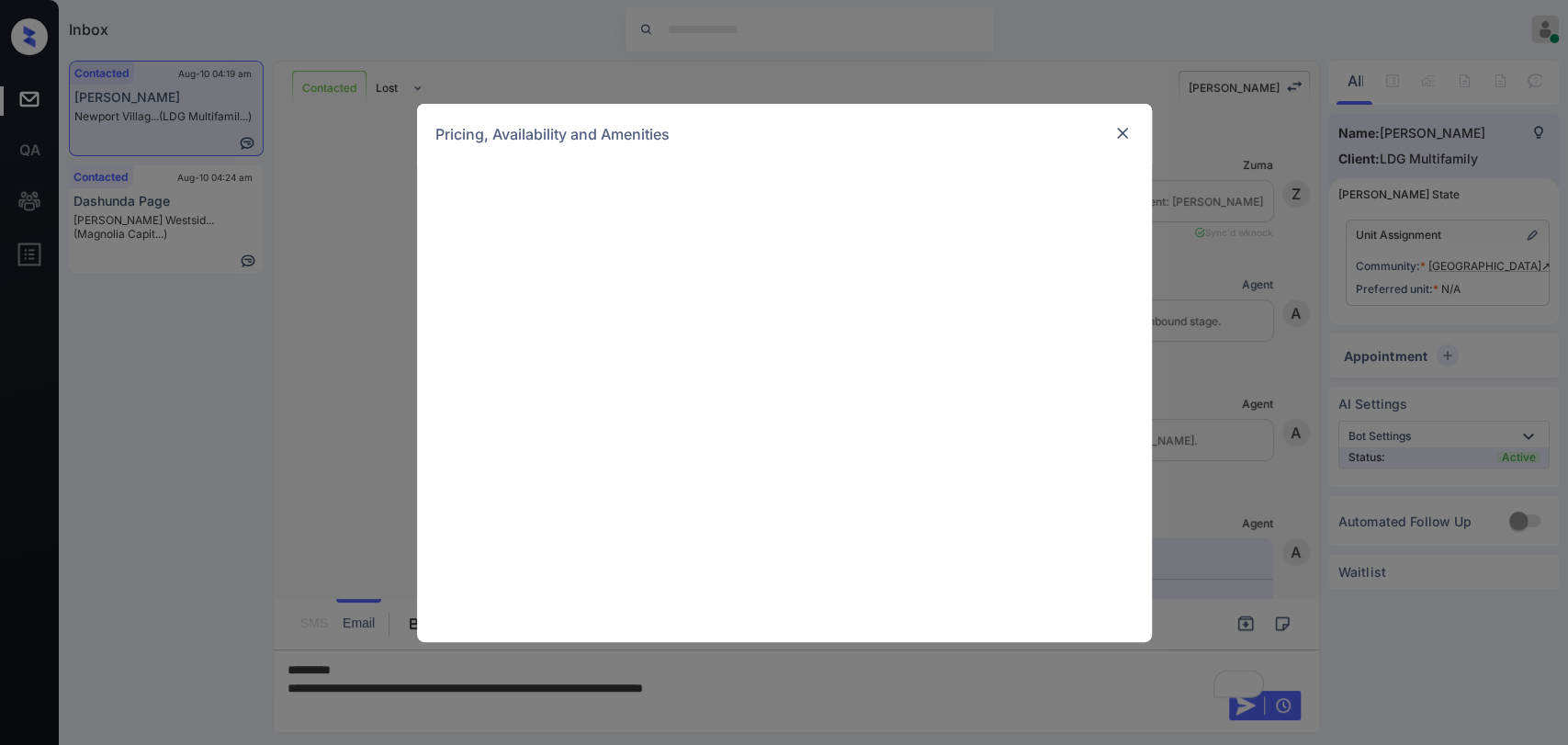
scroll to position [926, 0]
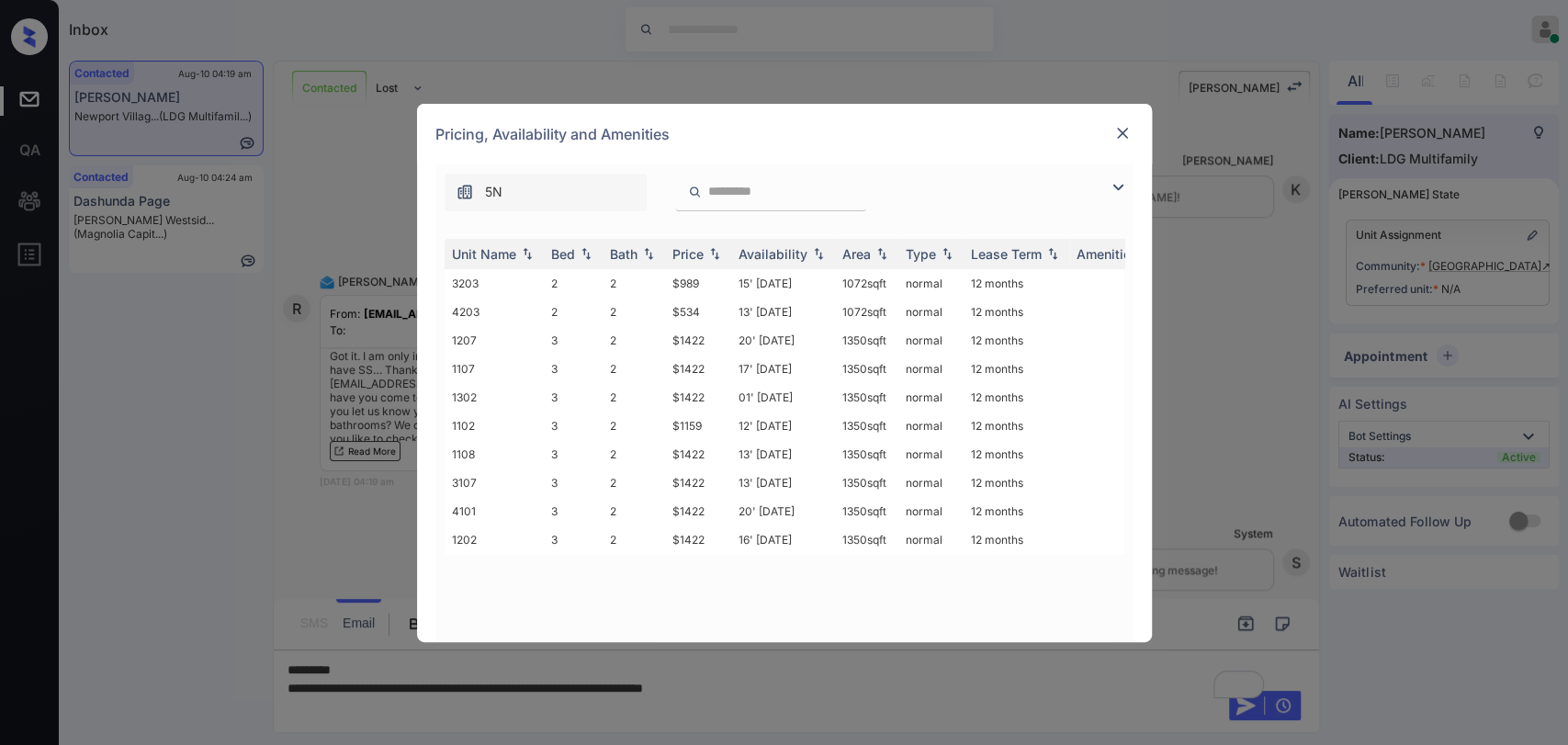
click at [1126, 130] on img at bounding box center [1122, 133] width 18 height 18
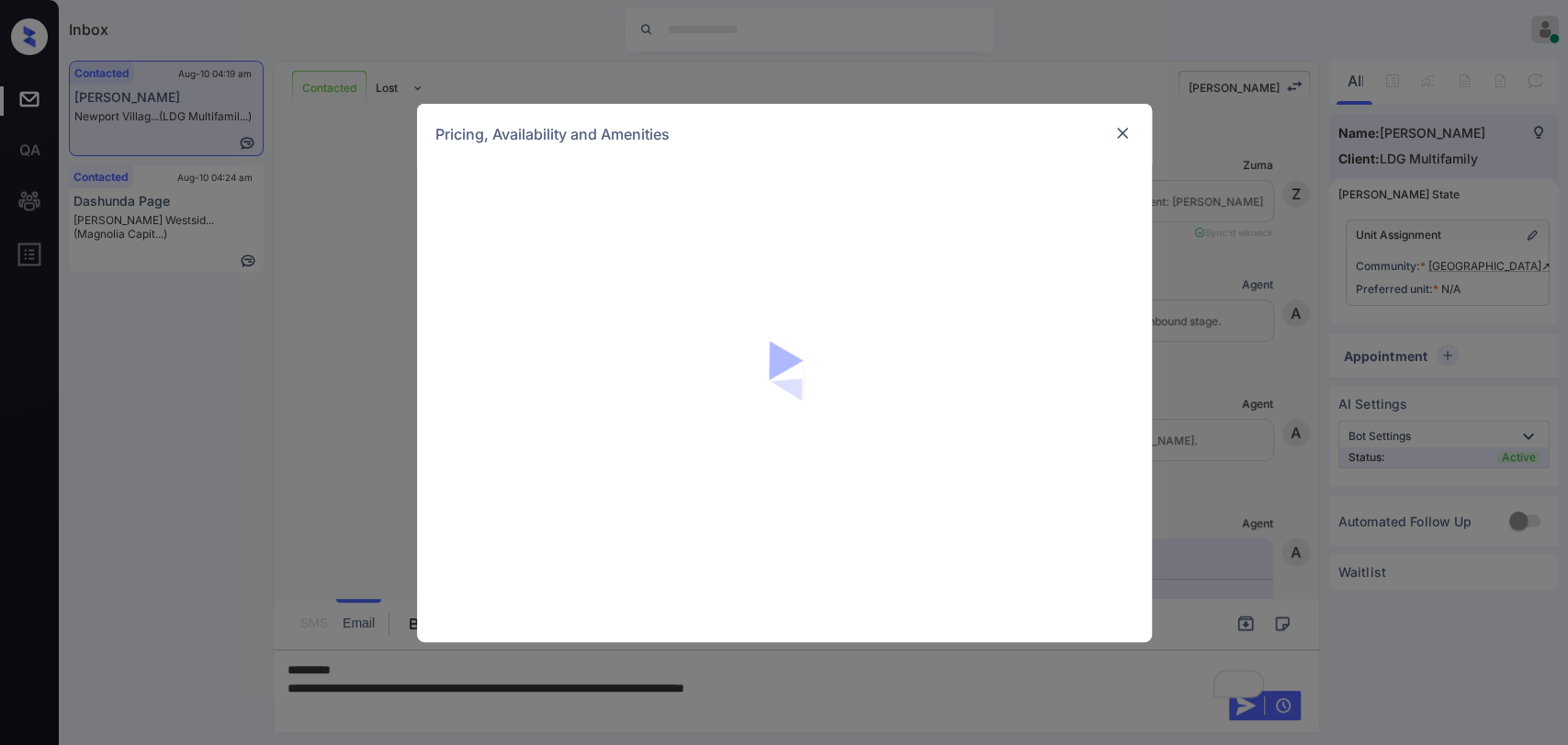
scroll to position [926, 0]
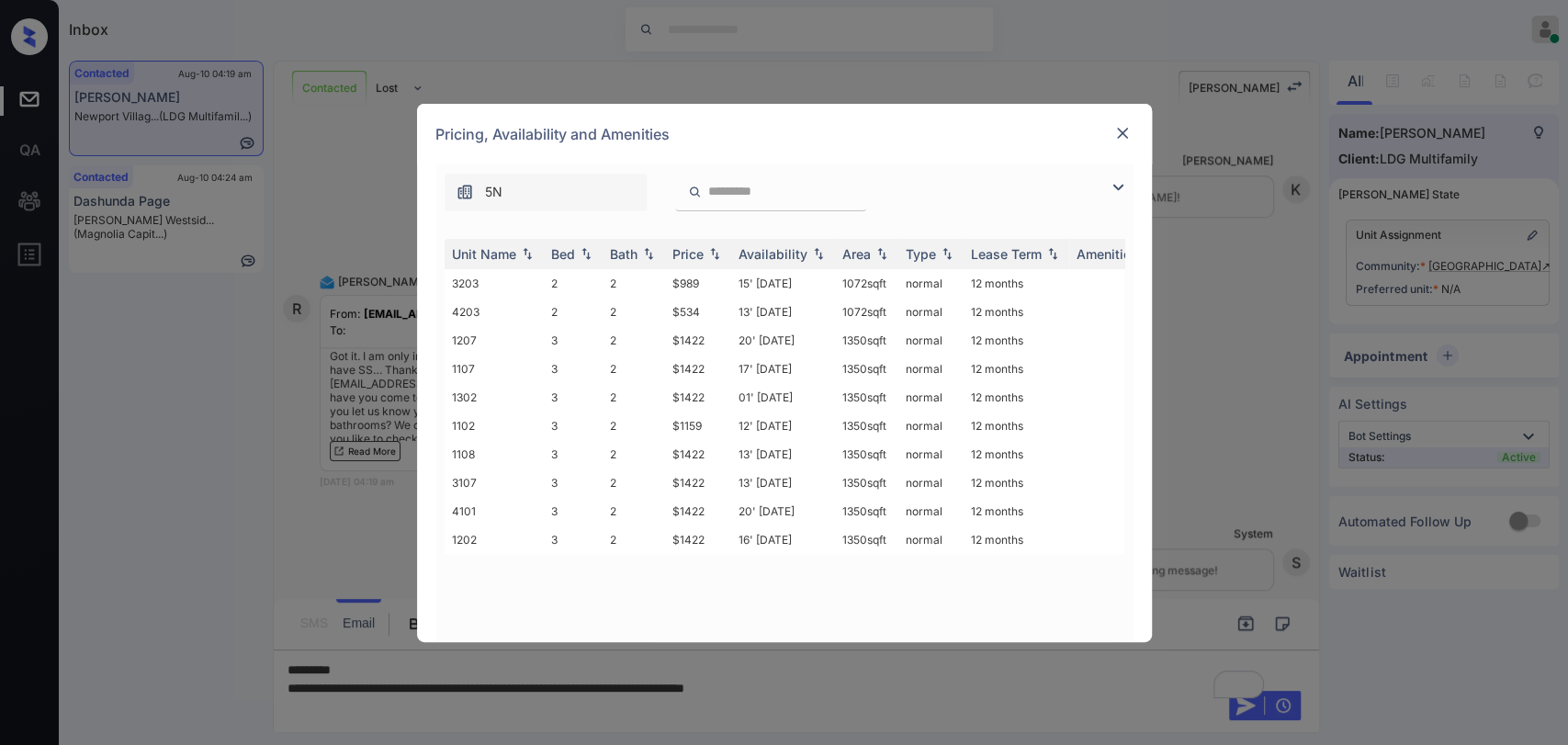
click at [1123, 133] on img at bounding box center [1122, 133] width 18 height 18
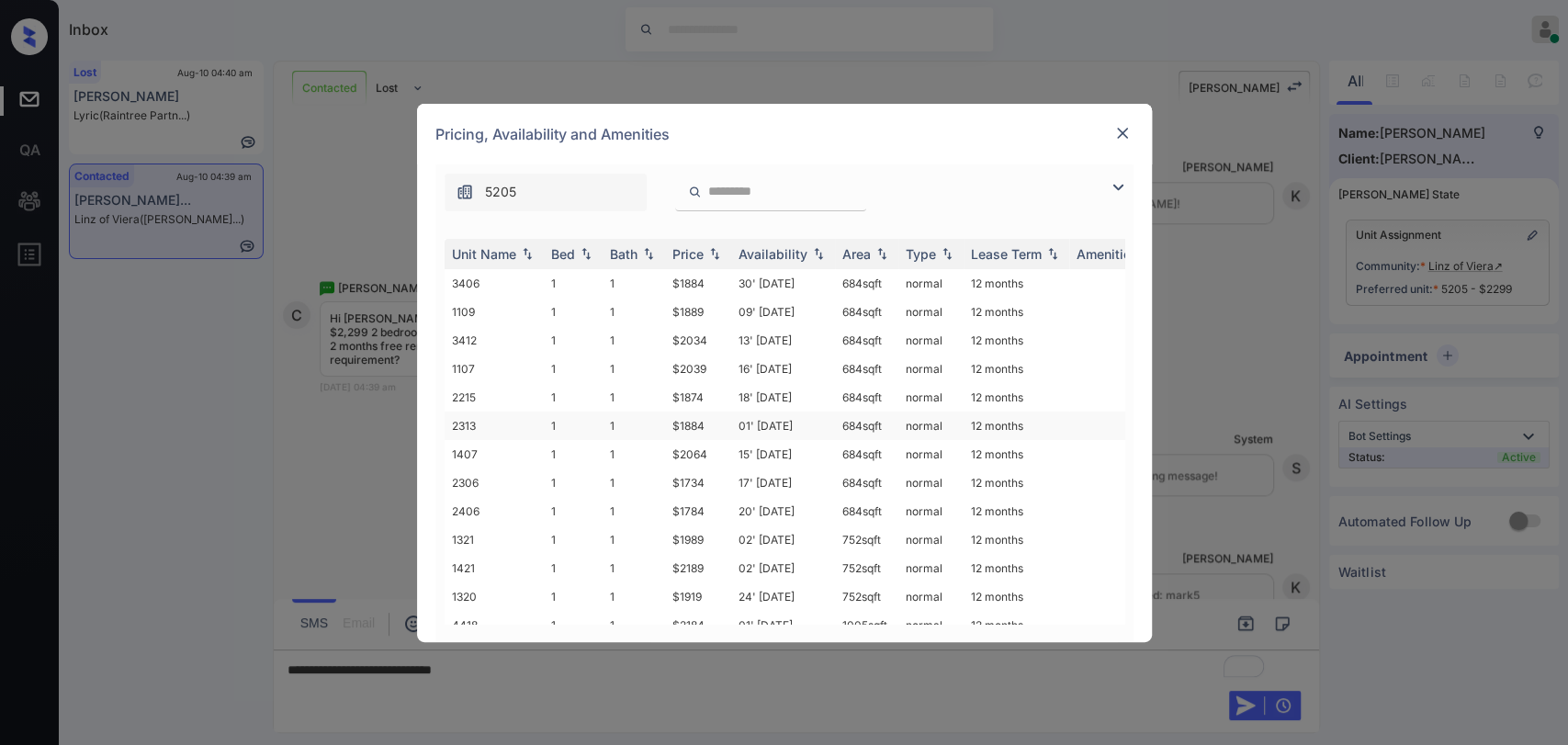
scroll to position [510, 0]
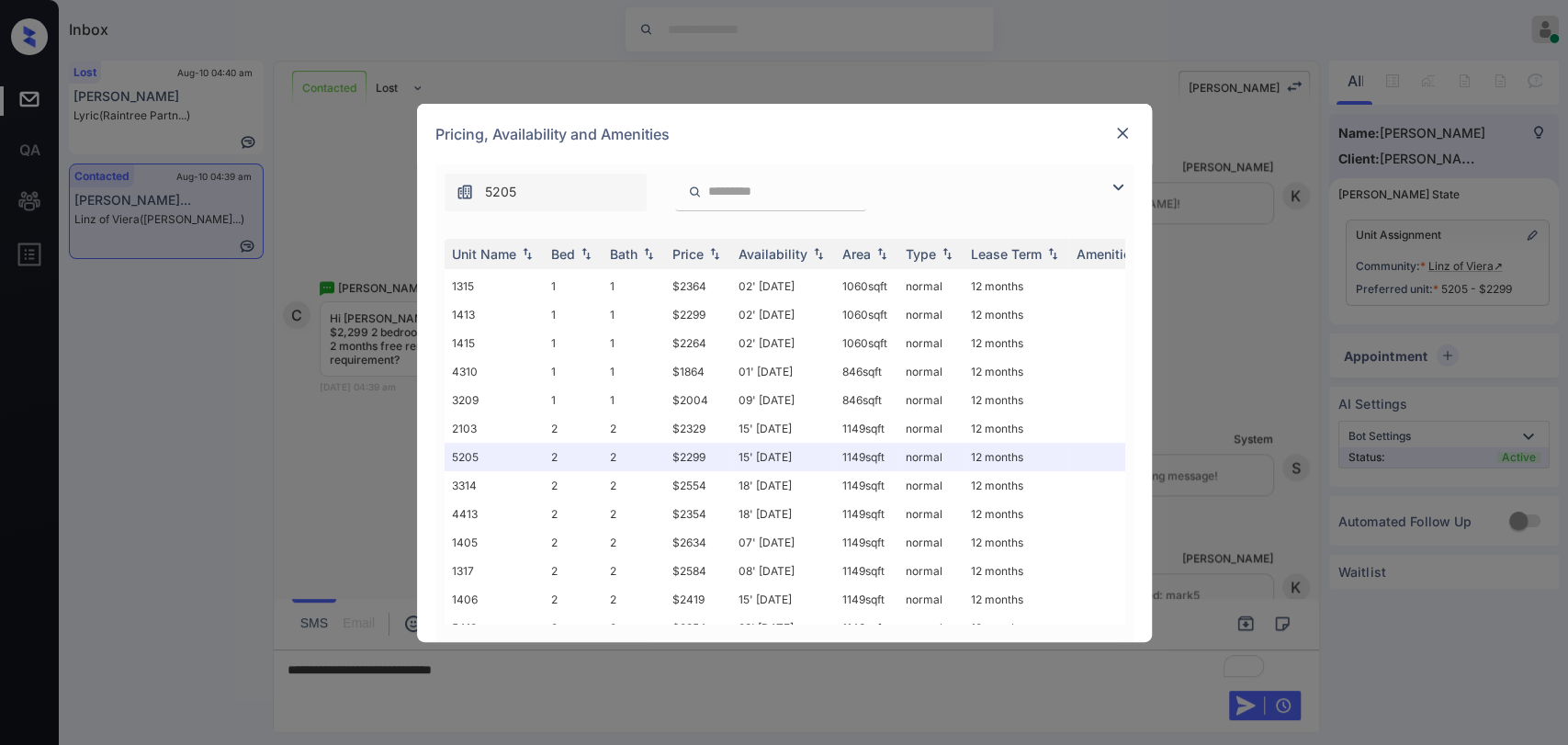
click at [1125, 130] on img at bounding box center [1122, 133] width 18 height 18
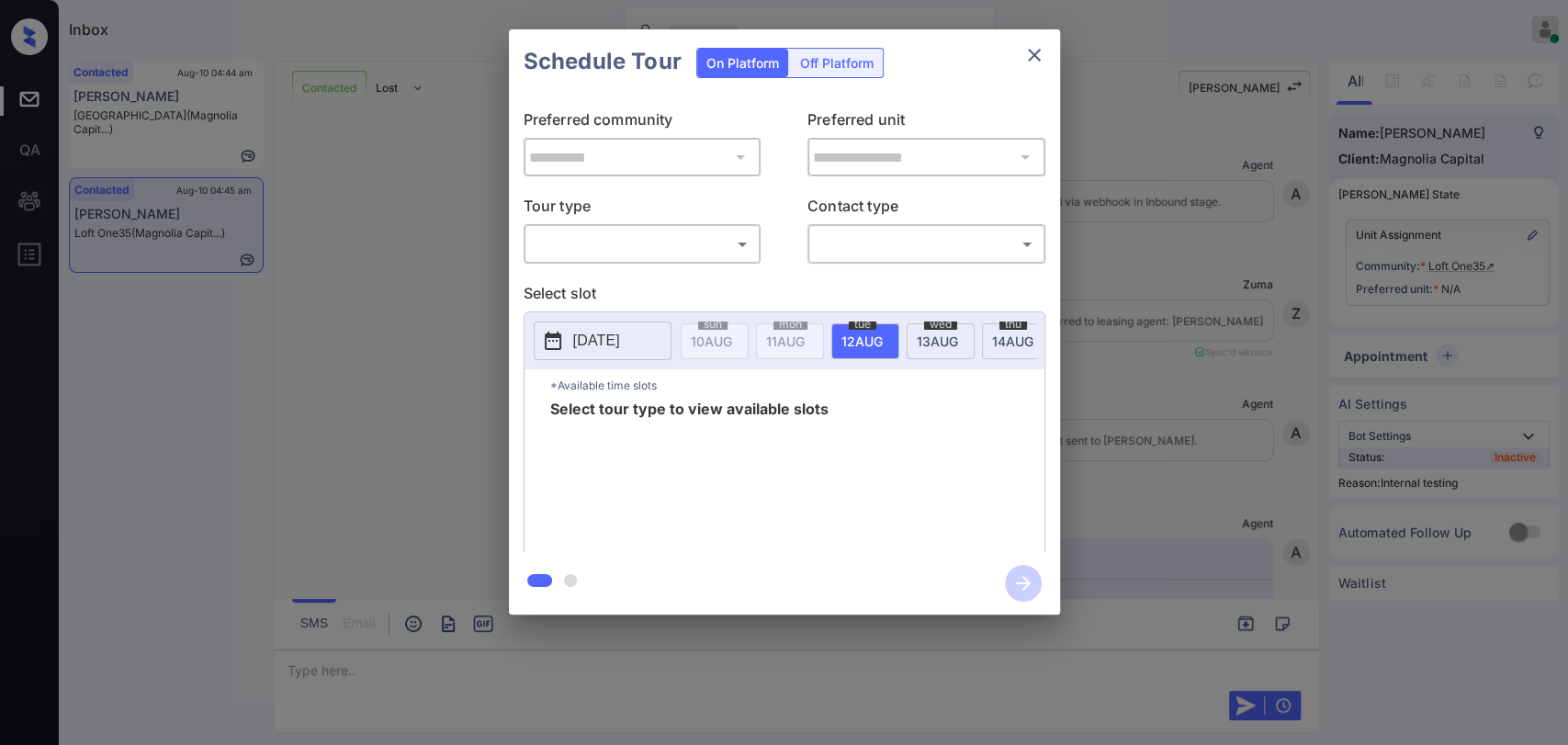
scroll to position [1683, 0]
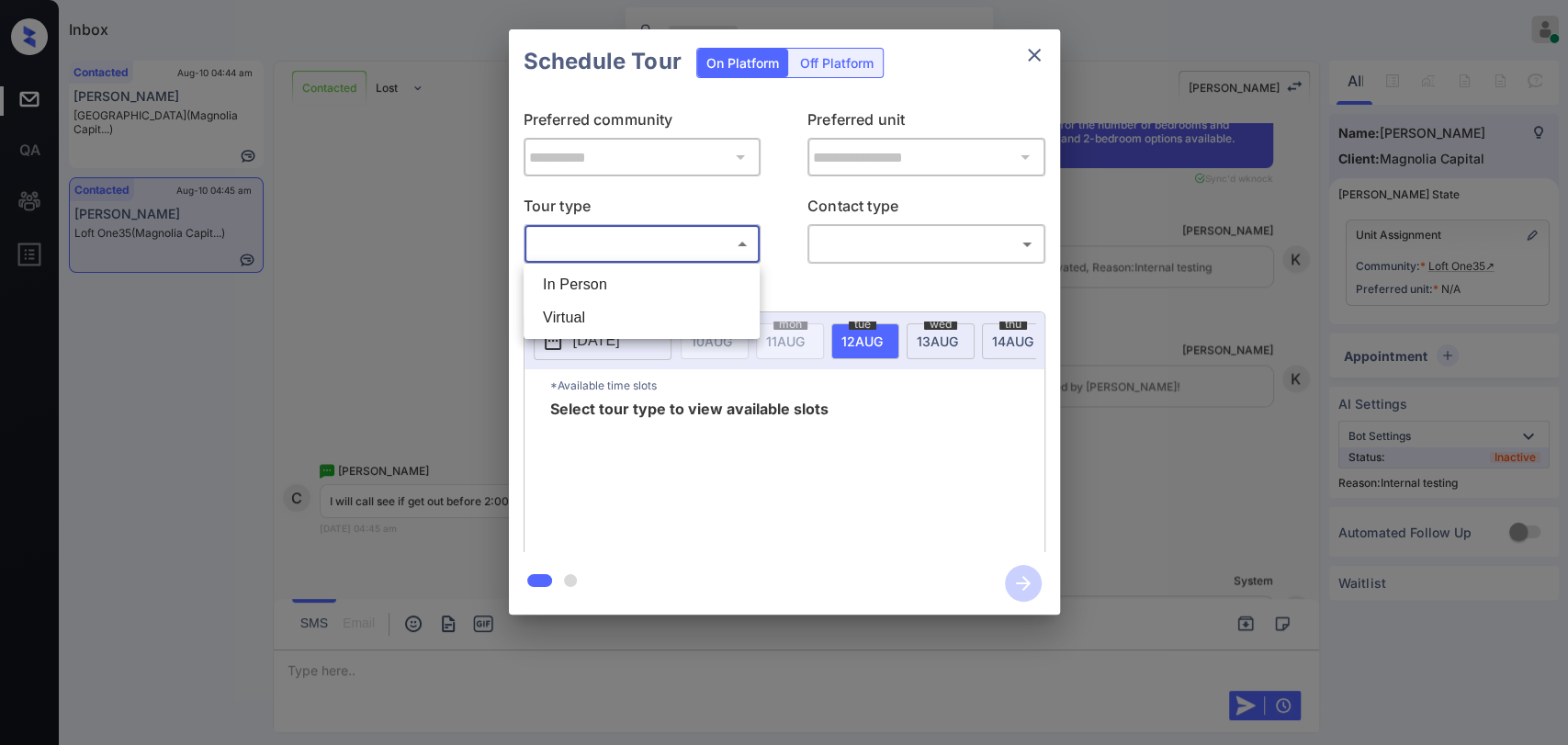
click at [630, 245] on body "Inbox [PERSON_NAME] G Online Set yourself offline Set yourself on break Profile…" at bounding box center [784, 372] width 1568 height 745
click at [602, 277] on li "In Person" at bounding box center [641, 284] width 227 height 33
type input "********"
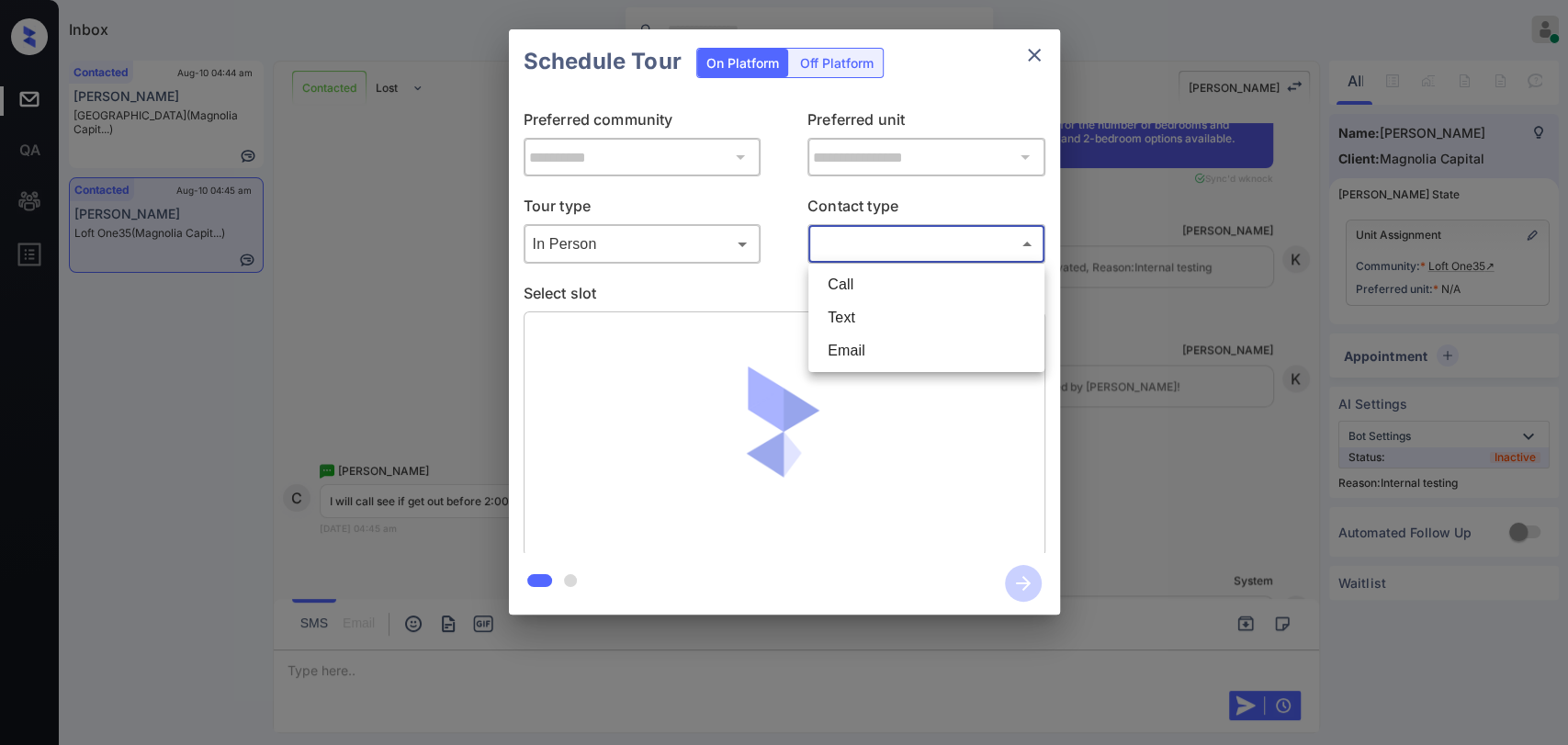
click at [874, 249] on body "Inbox [PERSON_NAME] G Online Set yourself offline Set yourself on break Profile…" at bounding box center [784, 372] width 1568 height 745
click at [847, 312] on li "Text" at bounding box center [925, 317] width 227 height 33
type input "****"
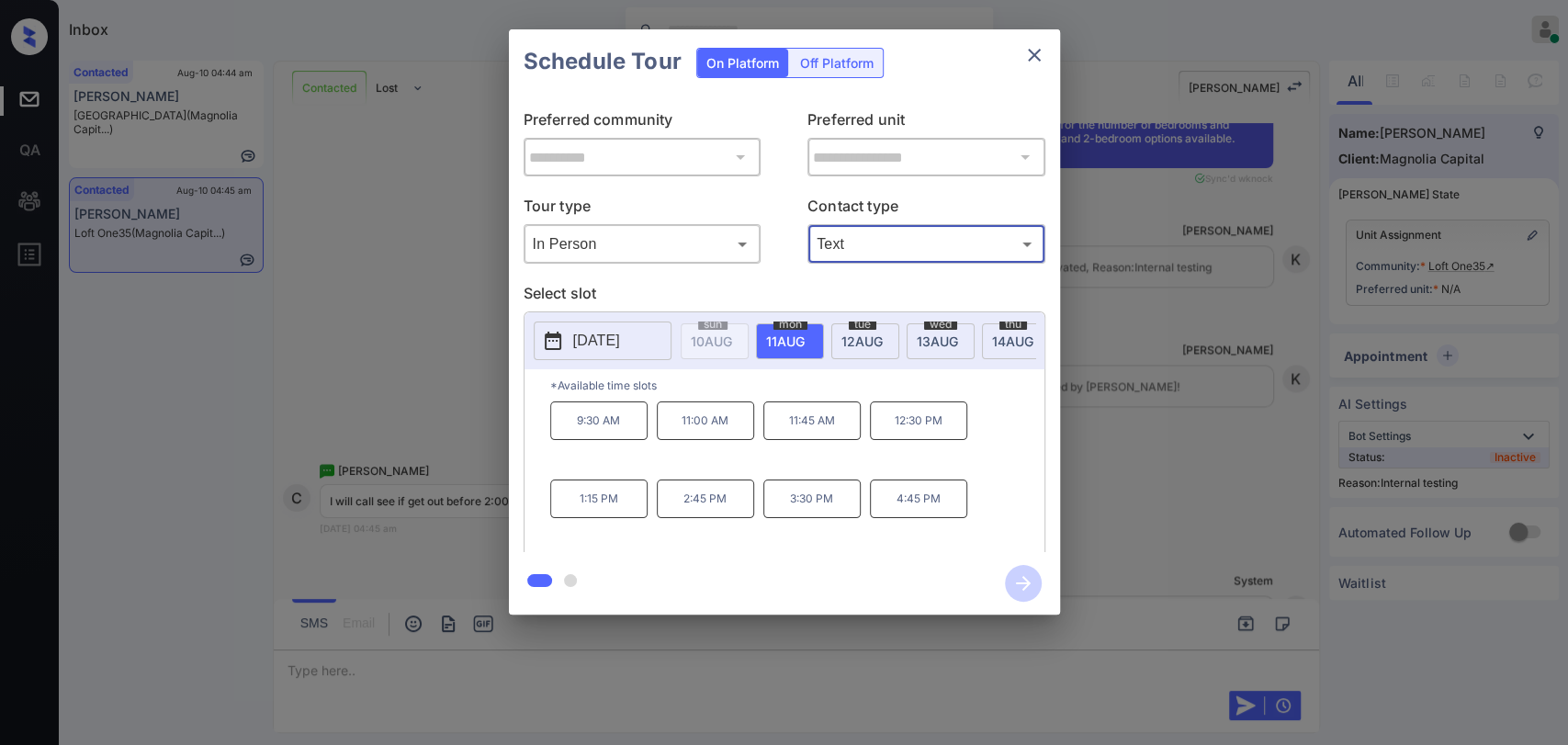
click at [1194, 405] on div "**********" at bounding box center [784, 322] width 1568 height 644
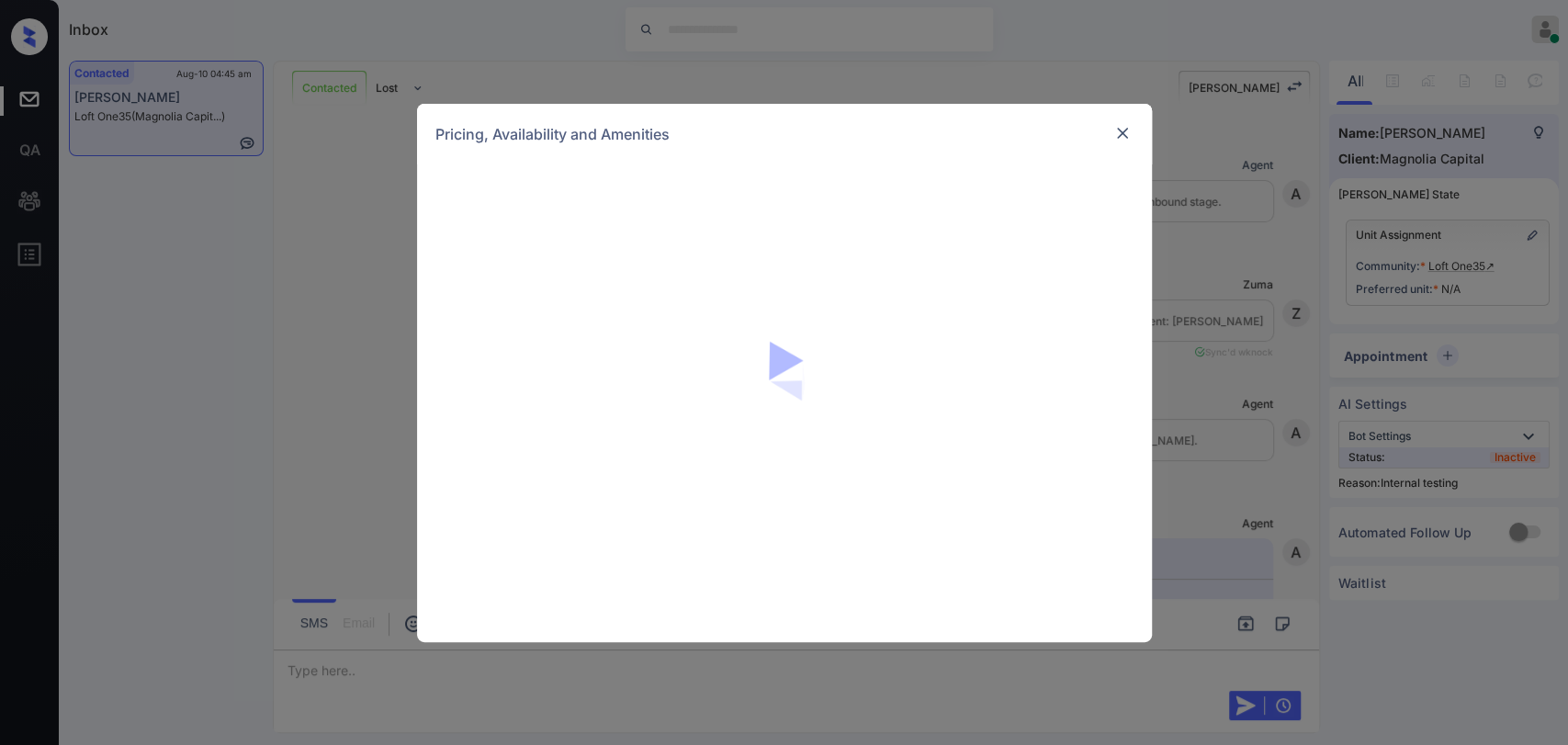
scroll to position [2302, 0]
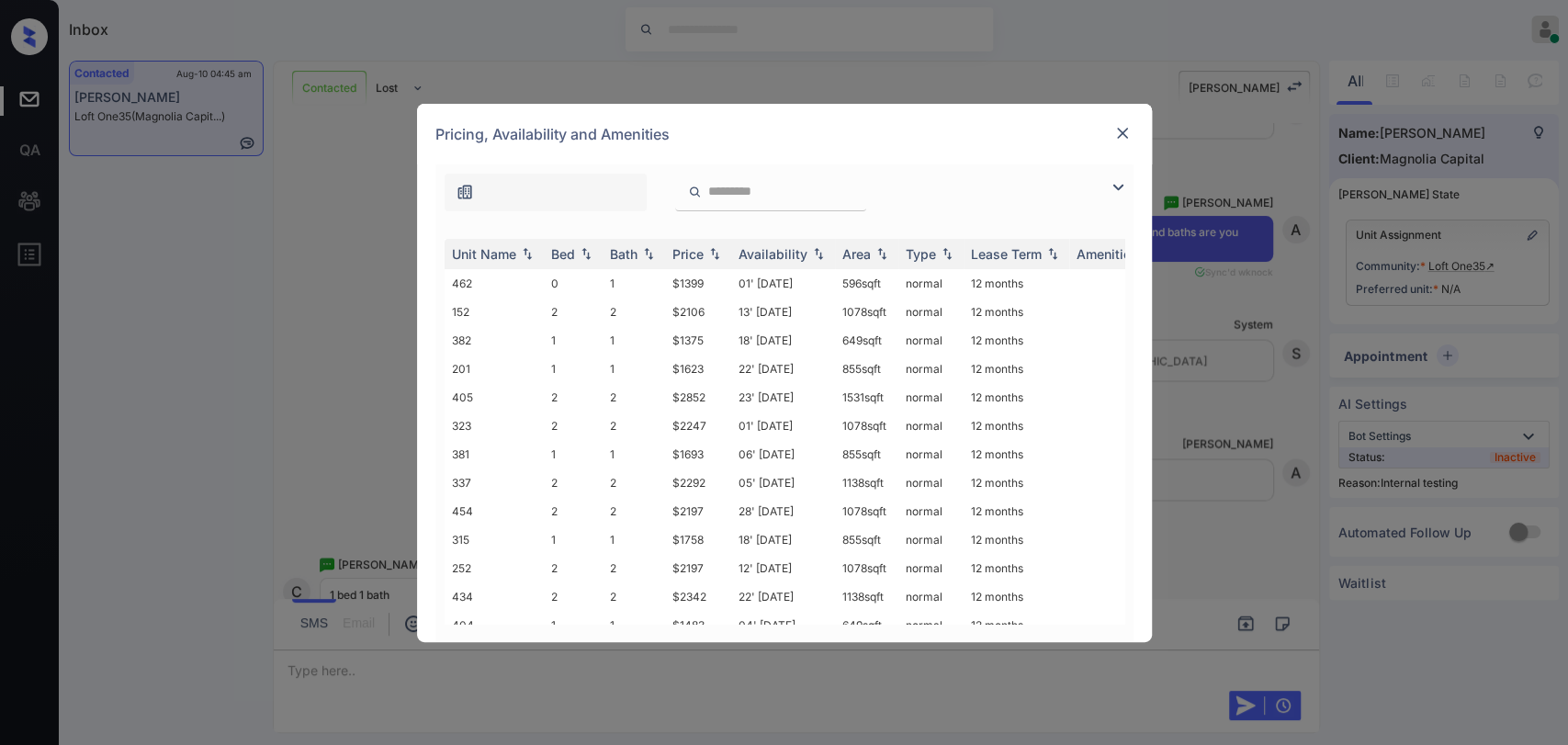
click at [1112, 180] on img at bounding box center [1117, 187] width 22 height 22
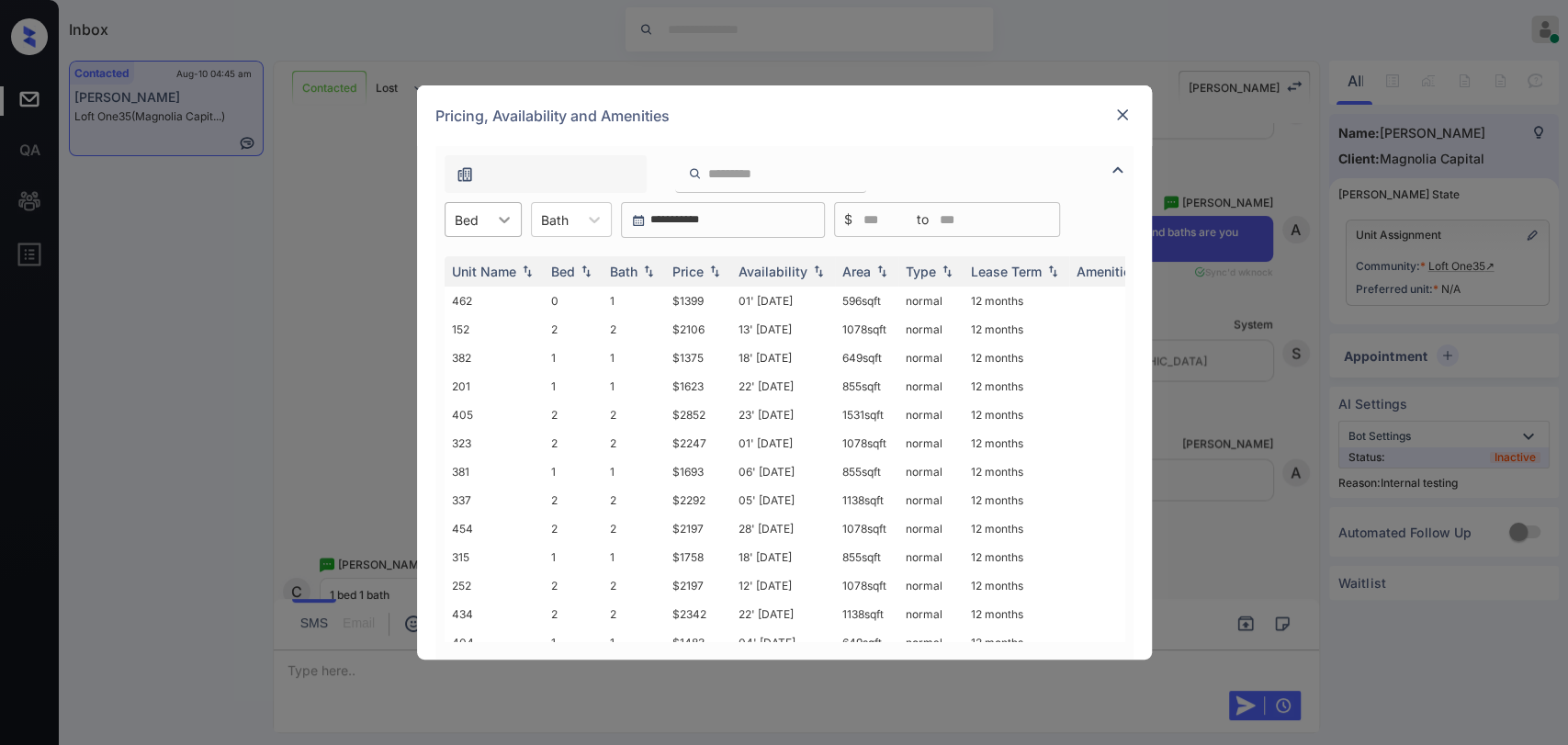
click at [495, 224] on icon at bounding box center [504, 219] width 18 height 18
click at [482, 289] on div "1" at bounding box center [483, 297] width 77 height 33
click at [584, 220] on div "Bath" at bounding box center [564, 220] width 46 height 27
click at [585, 255] on div "1" at bounding box center [580, 264] width 81 height 33
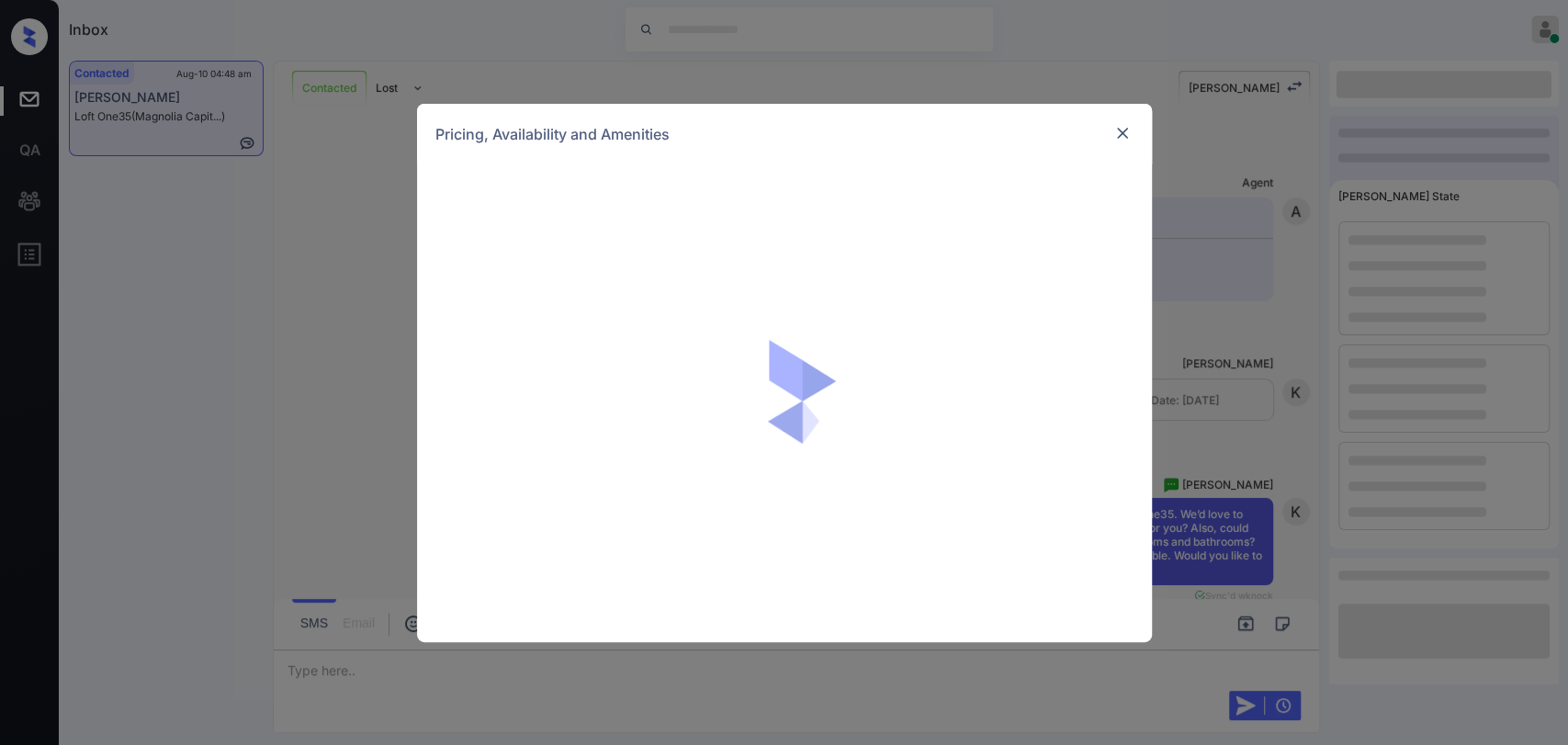
scroll to position [1970, 0]
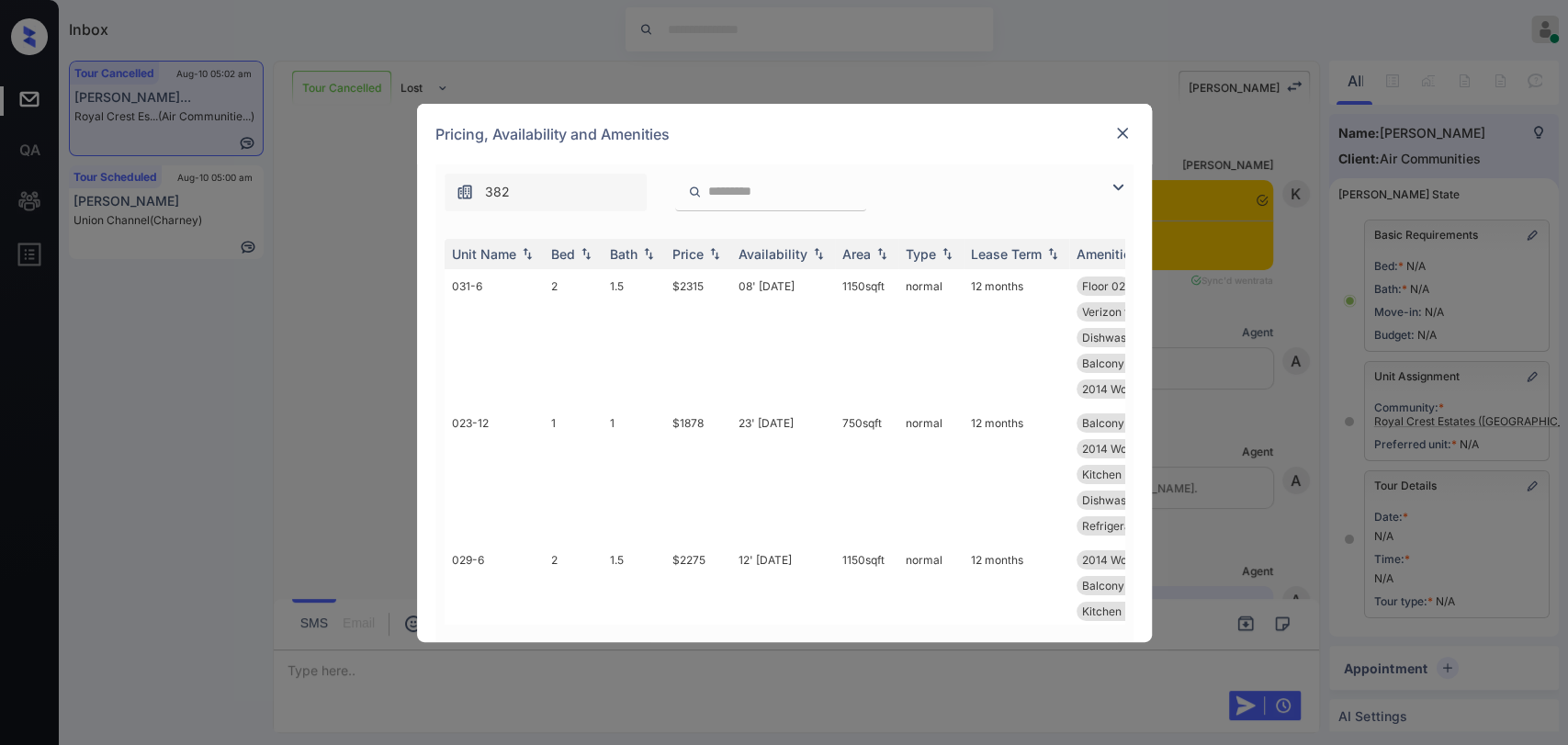
scroll to position [21357, 0]
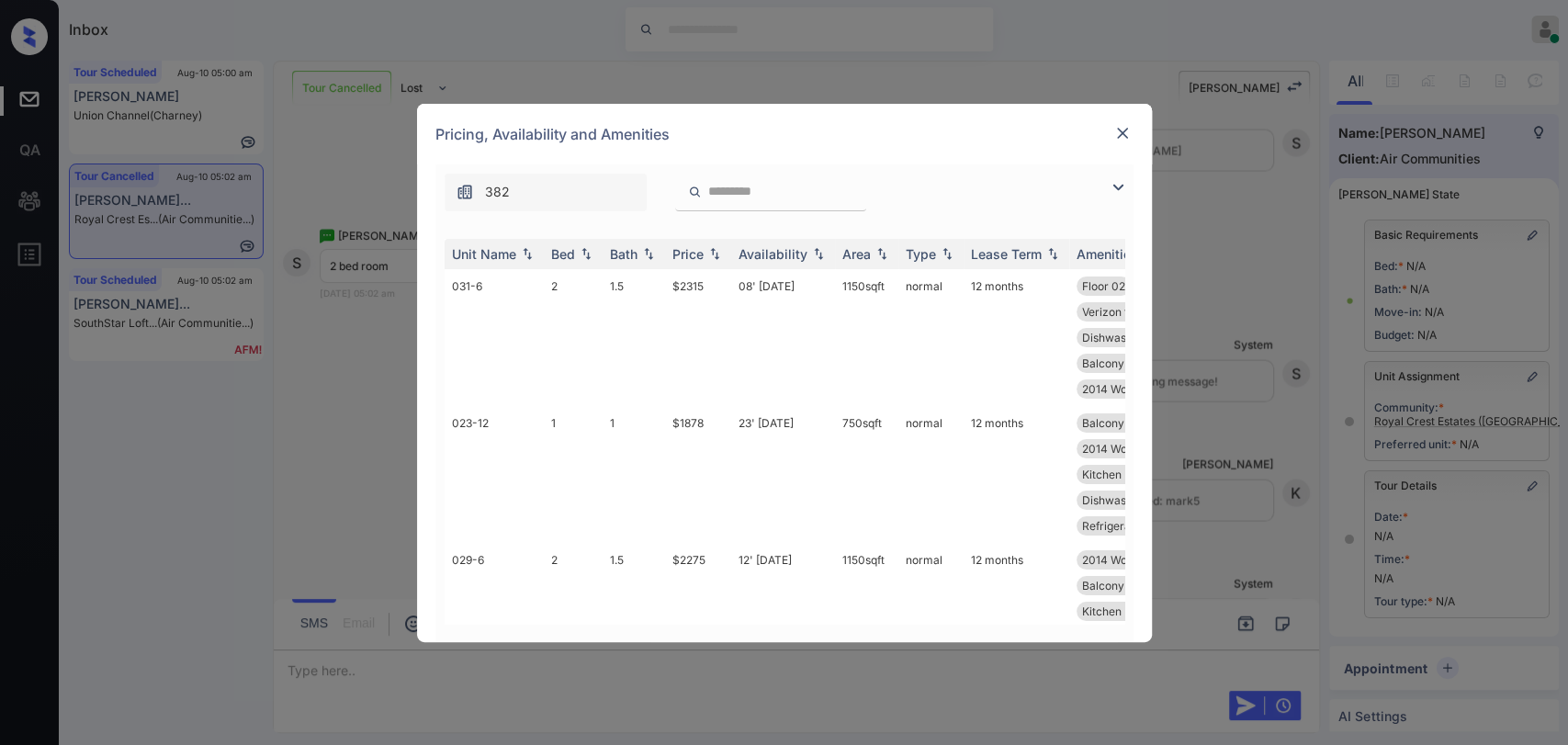
click at [1123, 183] on img at bounding box center [1117, 187] width 22 height 22
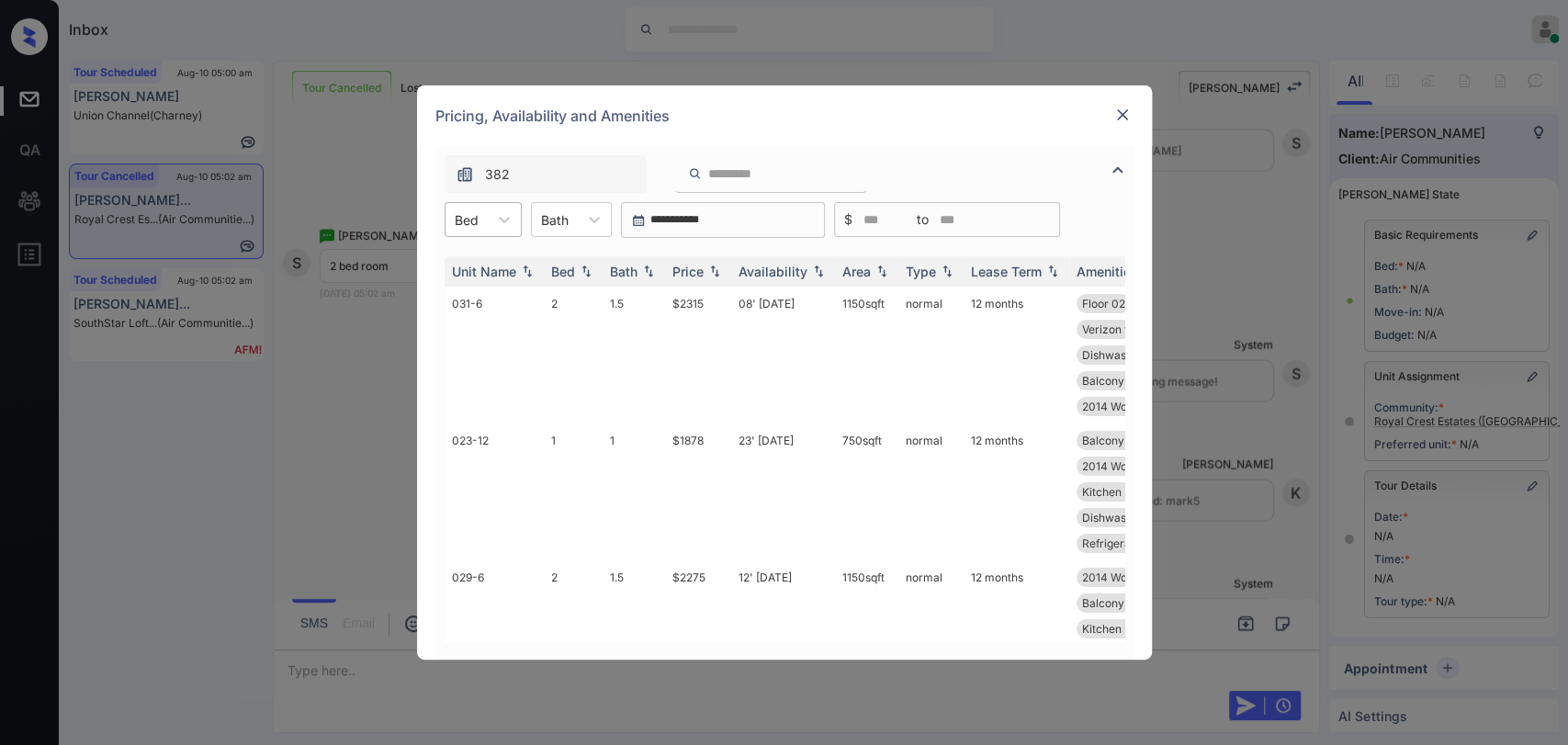
click at [470, 218] on div at bounding box center [467, 219] width 24 height 19
click at [467, 326] on div "2" at bounding box center [483, 330] width 77 height 33
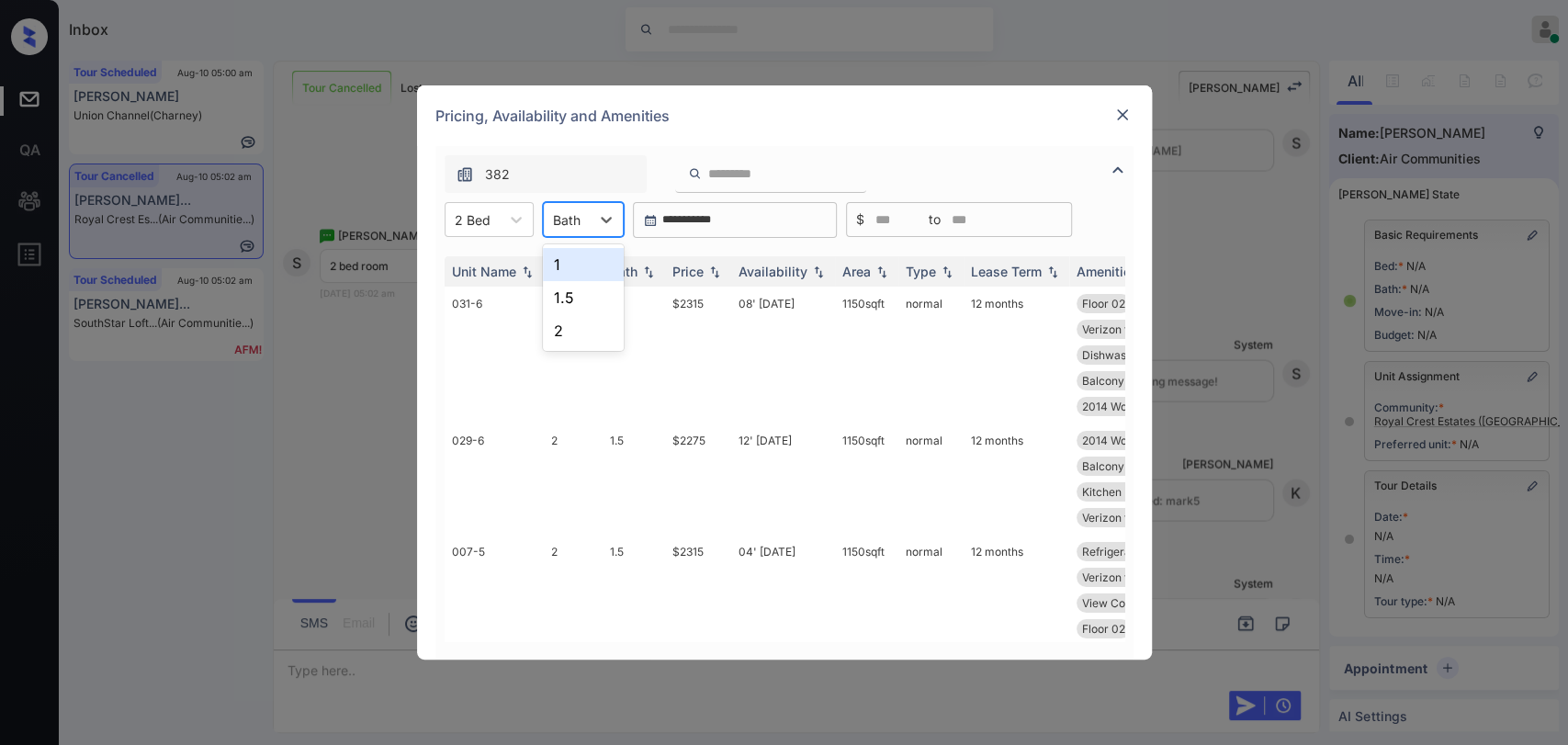
click at [576, 211] on div at bounding box center [567, 219] width 28 height 19
click at [573, 323] on div "2" at bounding box center [583, 330] width 81 height 33
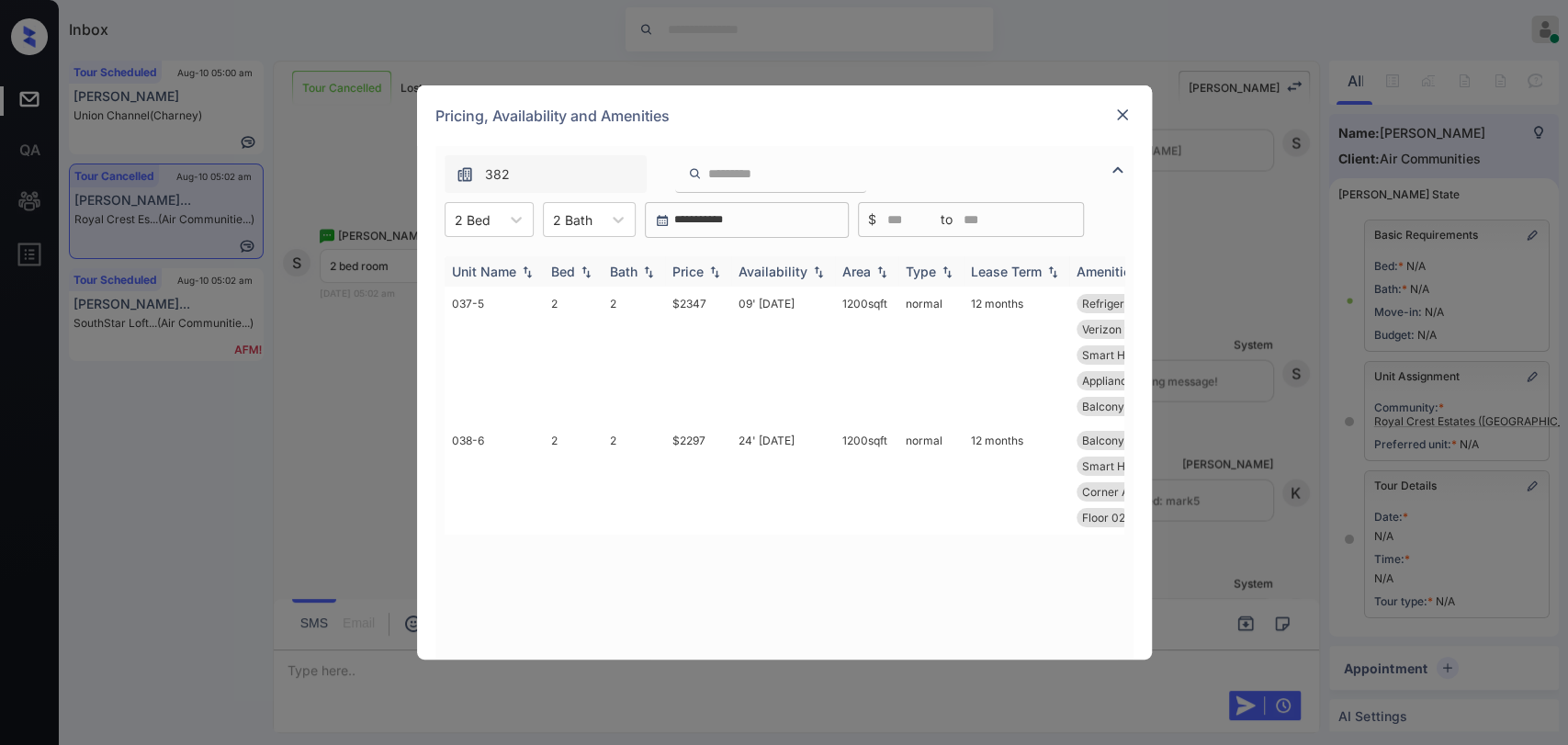
click at [695, 266] on div "Price" at bounding box center [688, 272] width 31 height 16
click at [689, 281] on th "Price" at bounding box center [698, 271] width 66 height 30
click at [705, 419] on td "$2347" at bounding box center [698, 466] width 66 height 137
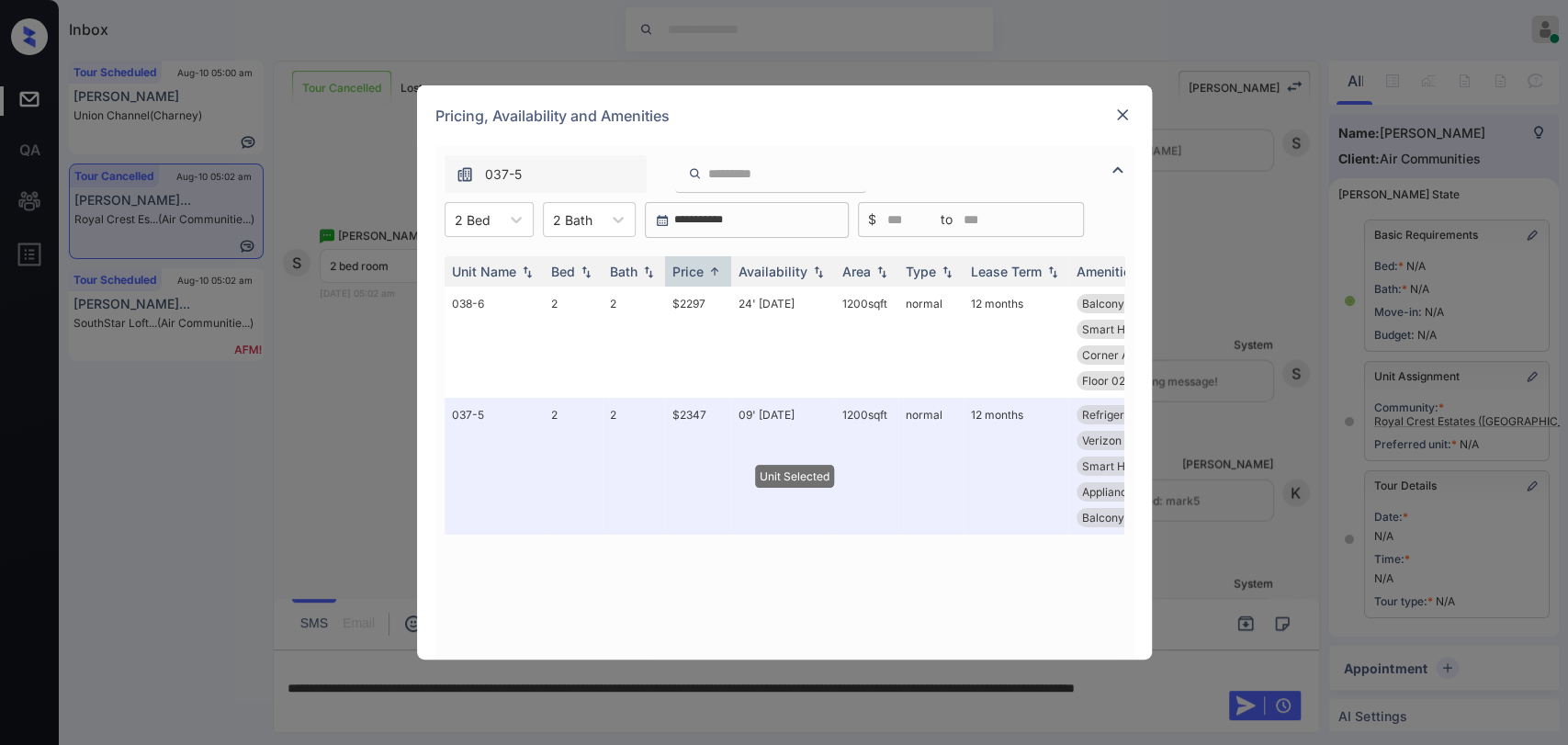
click at [1122, 112] on img at bounding box center [1122, 115] width 18 height 18
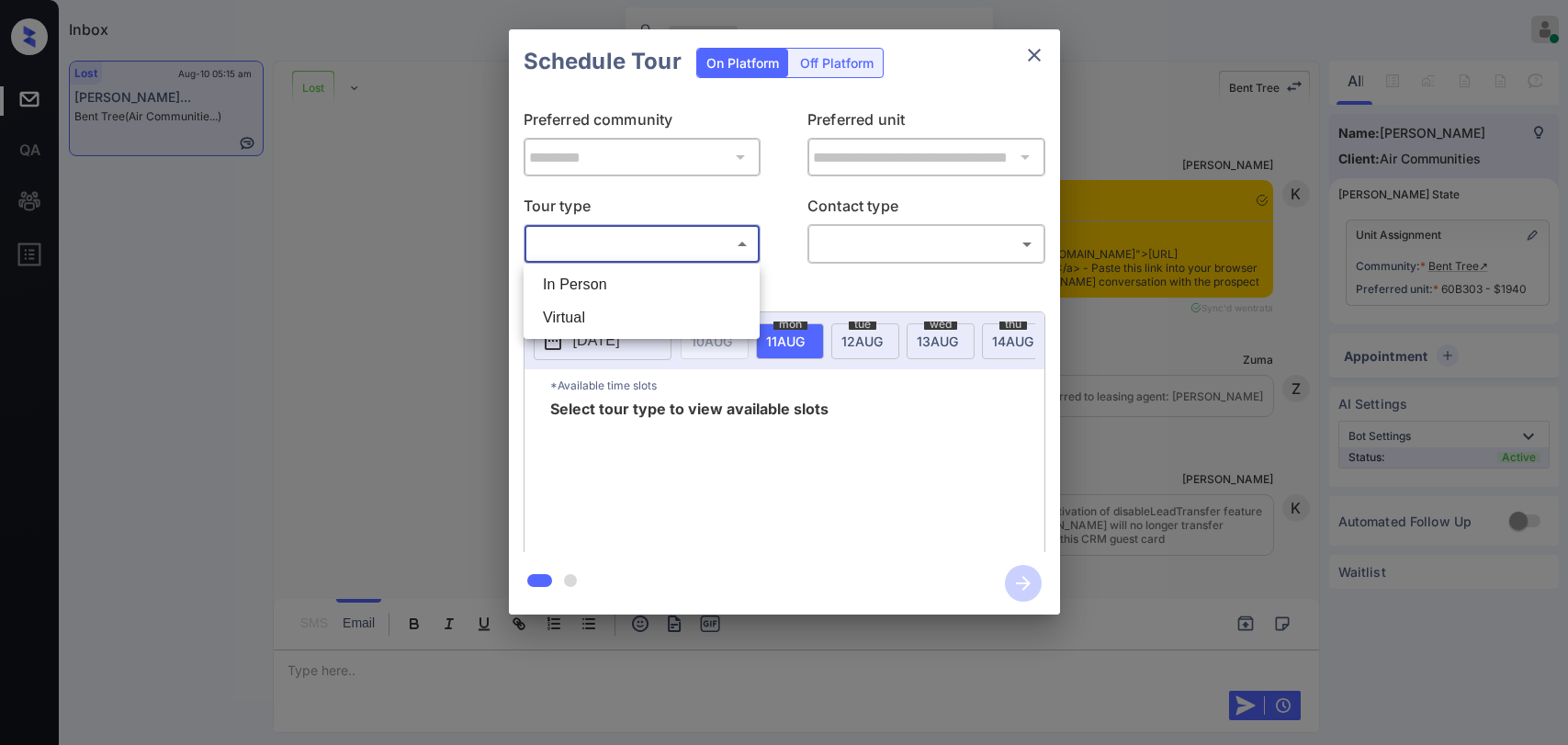
click at [691, 252] on body "Inbox [PERSON_NAME] G Online Set yourself offline Set yourself on break Profile…" at bounding box center [784, 372] width 1568 height 745
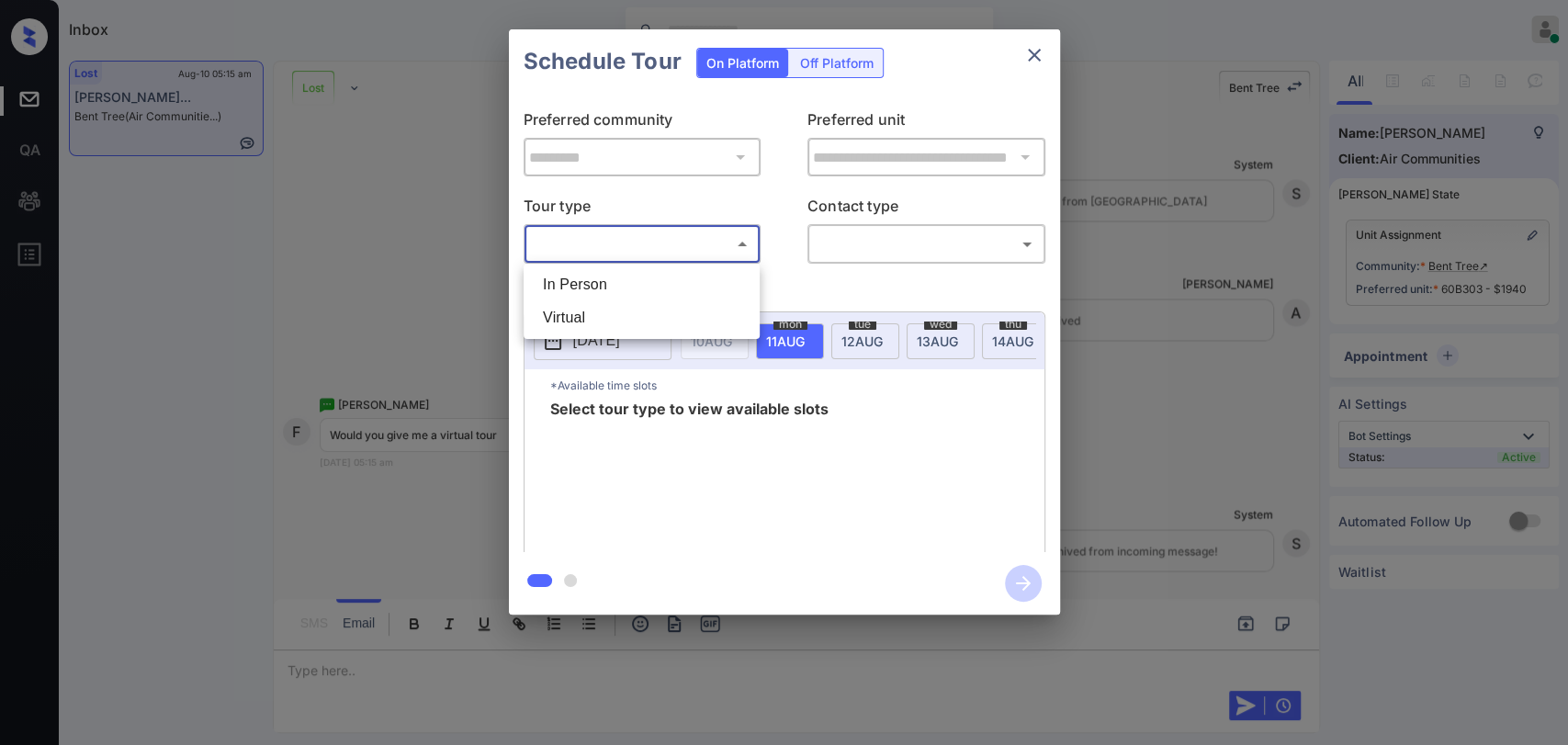
click at [237, 259] on div at bounding box center [784, 372] width 1568 height 745
click at [1035, 58] on icon "close" at bounding box center [1034, 55] width 22 height 22
